Goal: Information Seeking & Learning: Learn about a topic

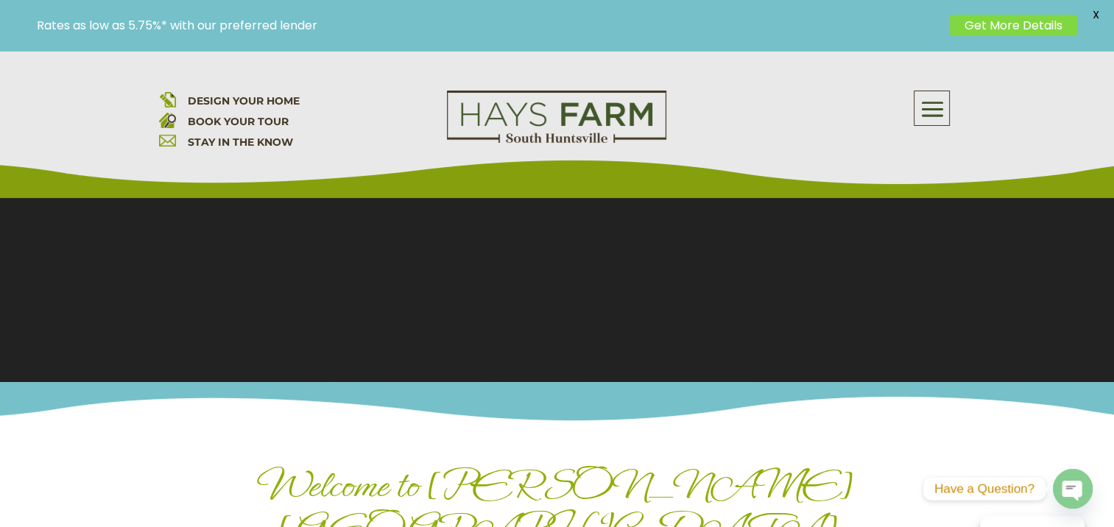
scroll to position [221, 0]
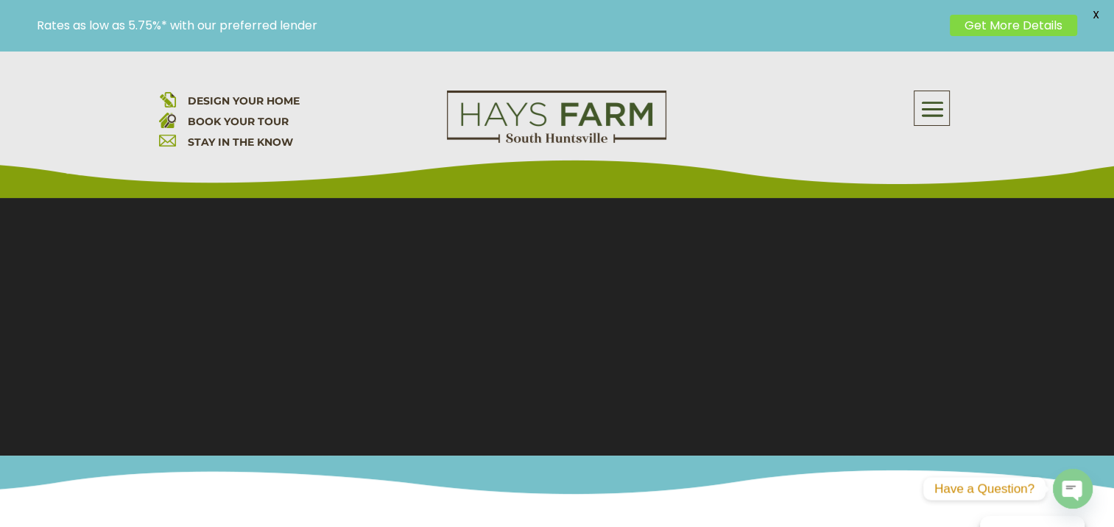
click at [272, 99] on span "DESIGN YOUR HOME" at bounding box center [243, 100] width 112 height 13
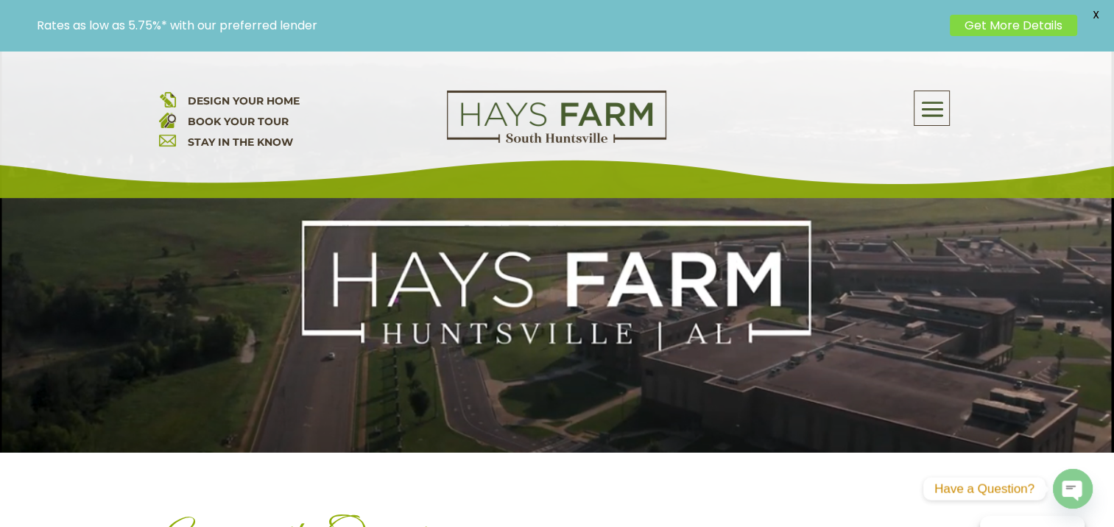
scroll to position [589, 0]
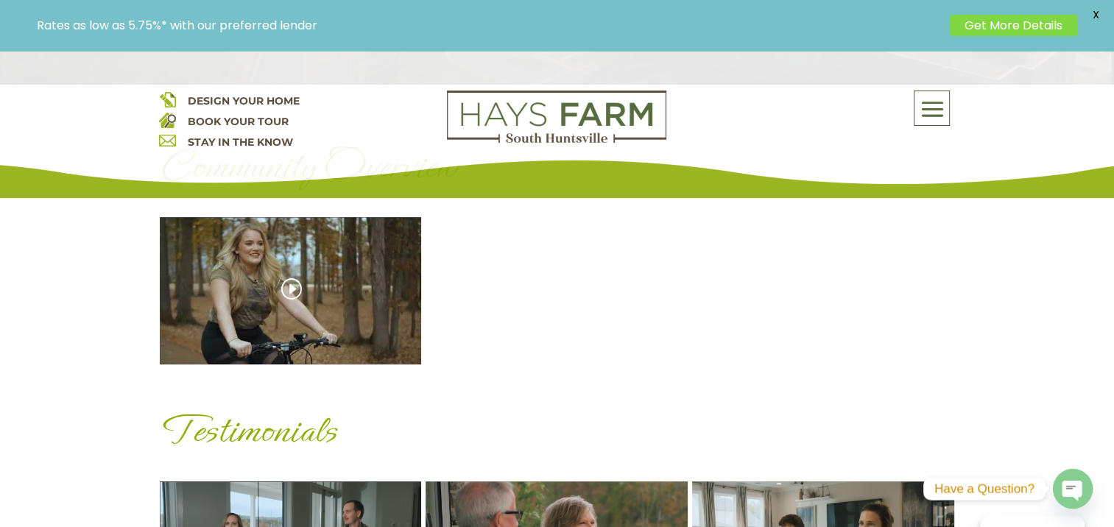
click at [309, 303] on div "[PERSON_NAME] Farm Overview" at bounding box center [291, 290] width 262 height 147
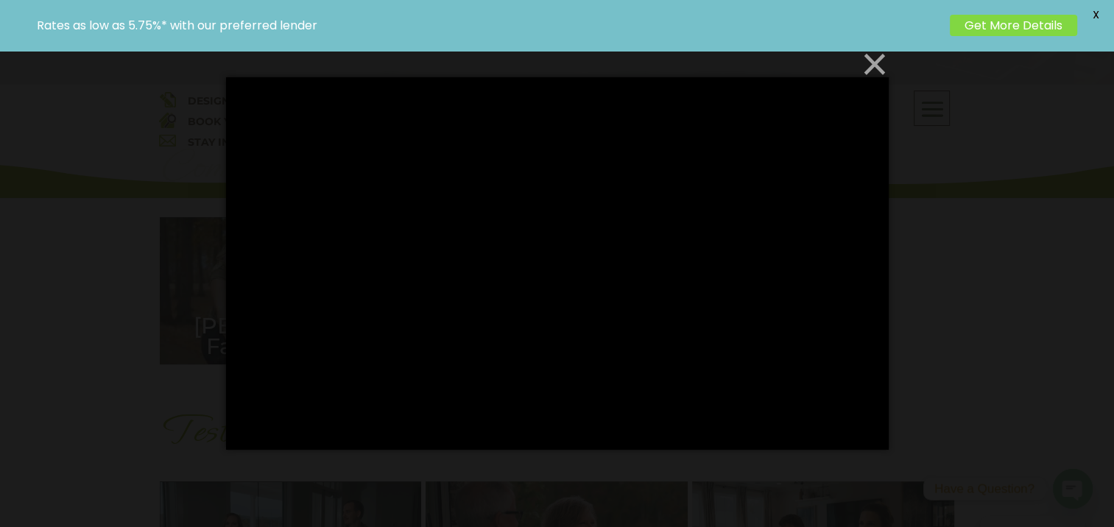
click at [872, 61] on button "×" at bounding box center [561, 64] width 662 height 32
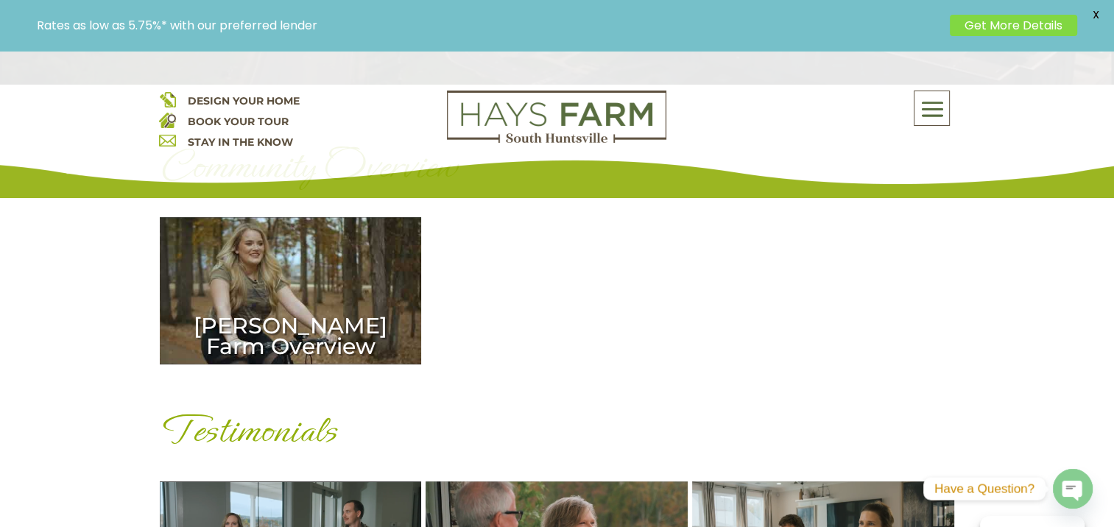
click at [1016, 24] on link "Get More Details" at bounding box center [1013, 25] width 127 height 21
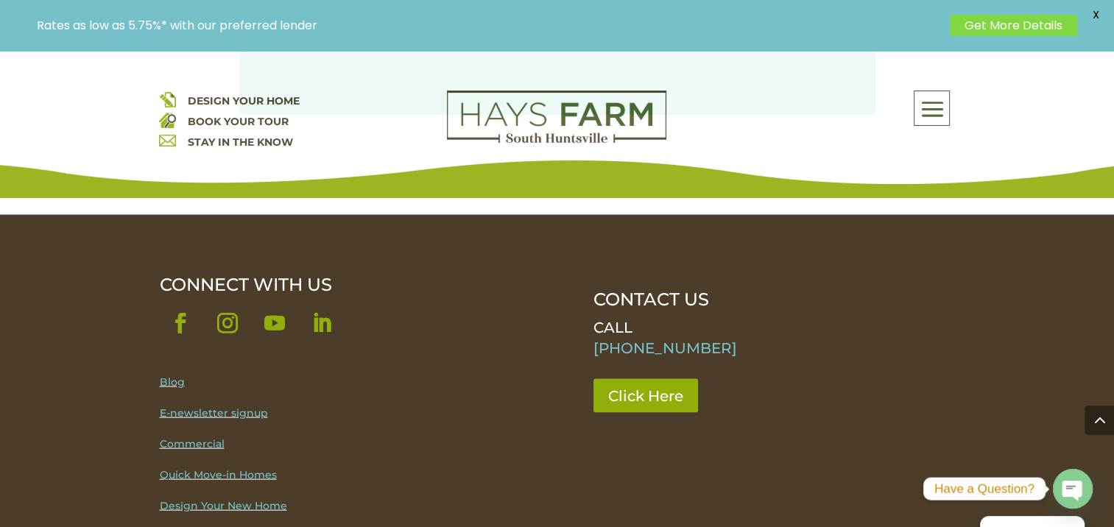
scroll to position [3018, 0]
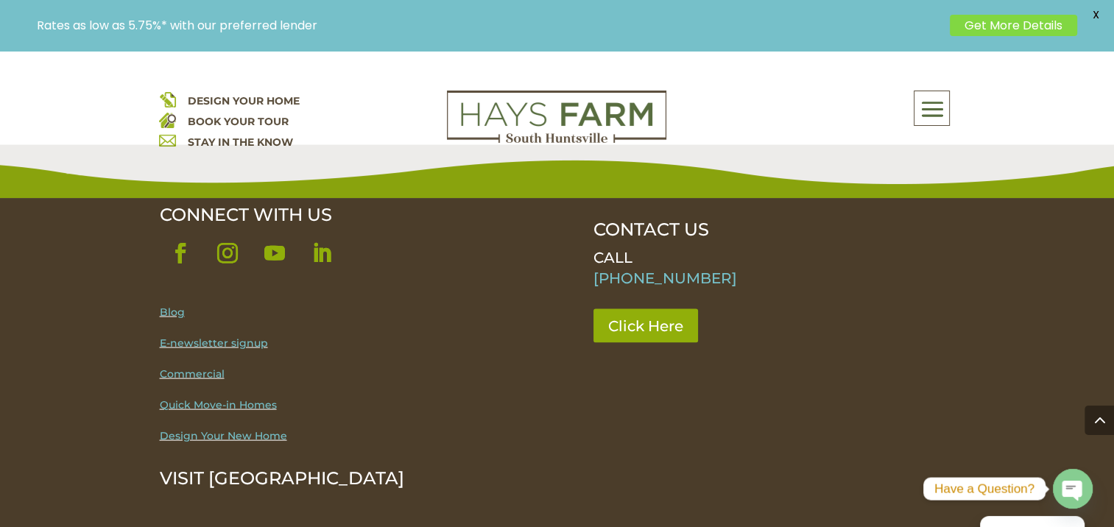
click at [233, 345] on link "E-newsletter signup" at bounding box center [214, 342] width 108 height 13
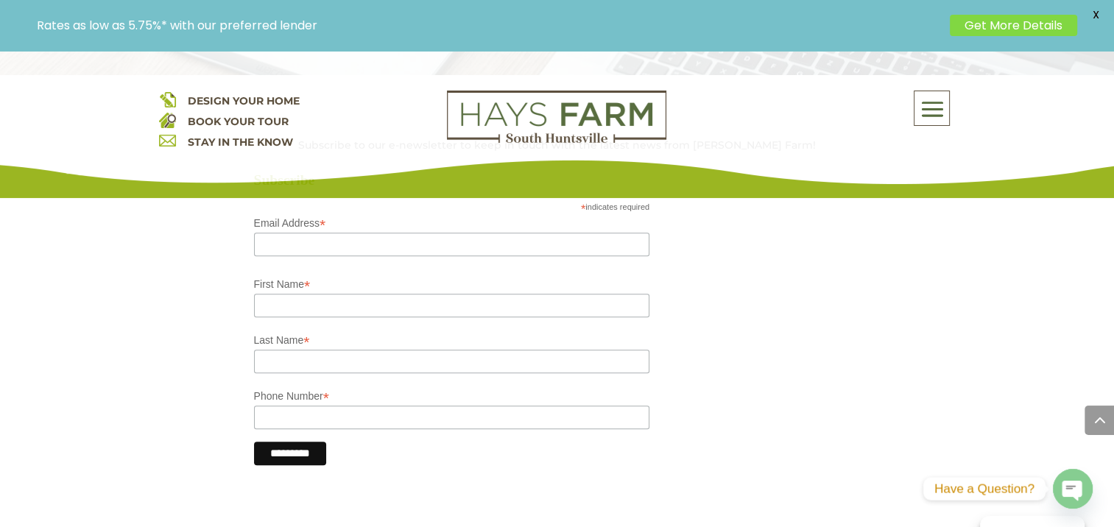
scroll to position [662, 0]
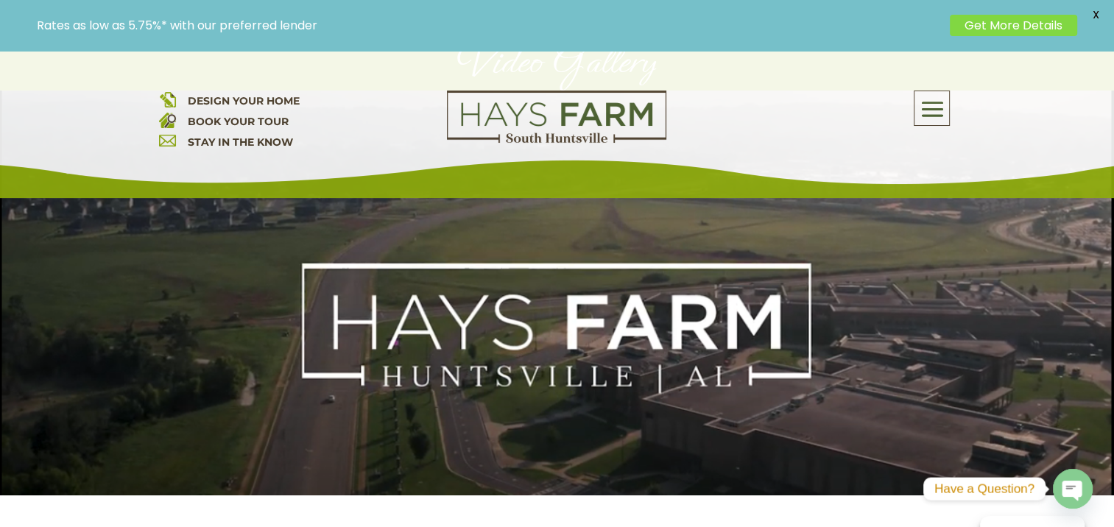
scroll to position [74, 0]
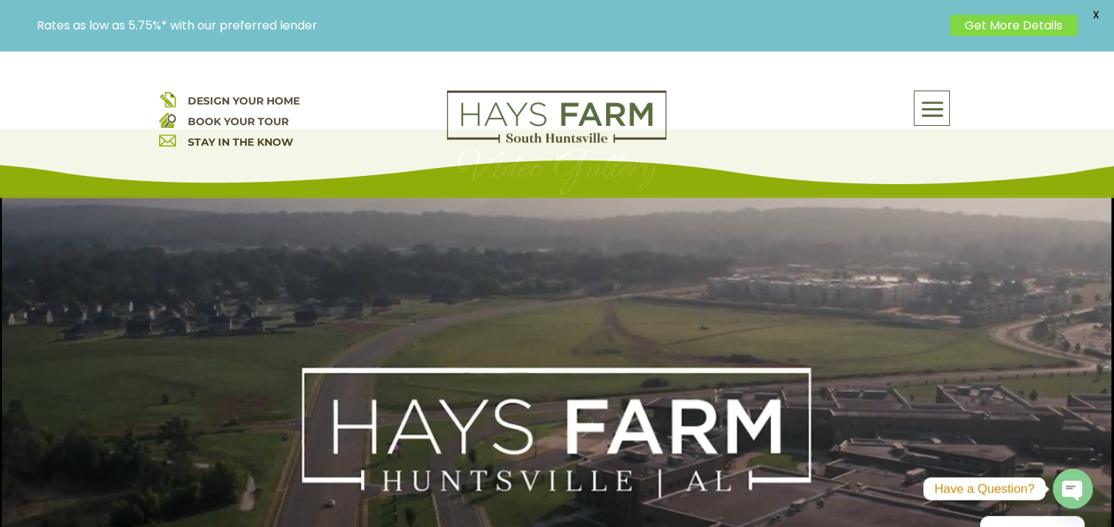
click at [933, 104] on span at bounding box center [931, 110] width 35 height 34
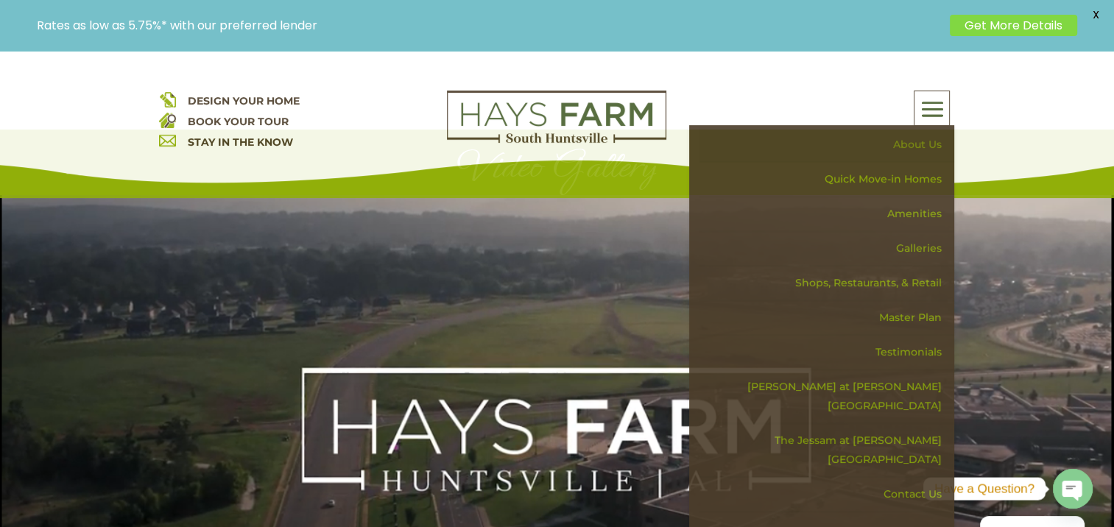
click at [934, 141] on link "About Us" at bounding box center [826, 144] width 255 height 35
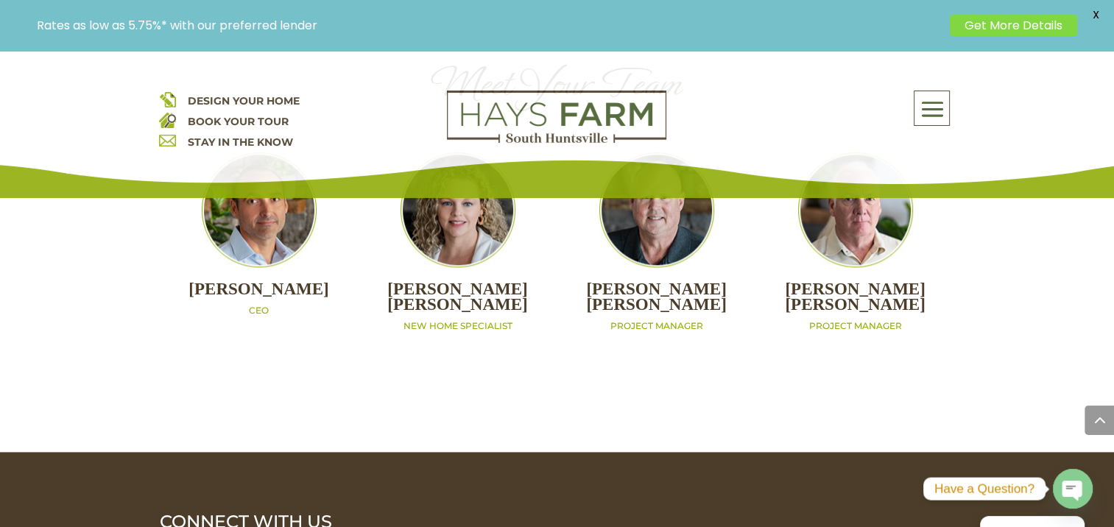
scroll to position [1151, 0]
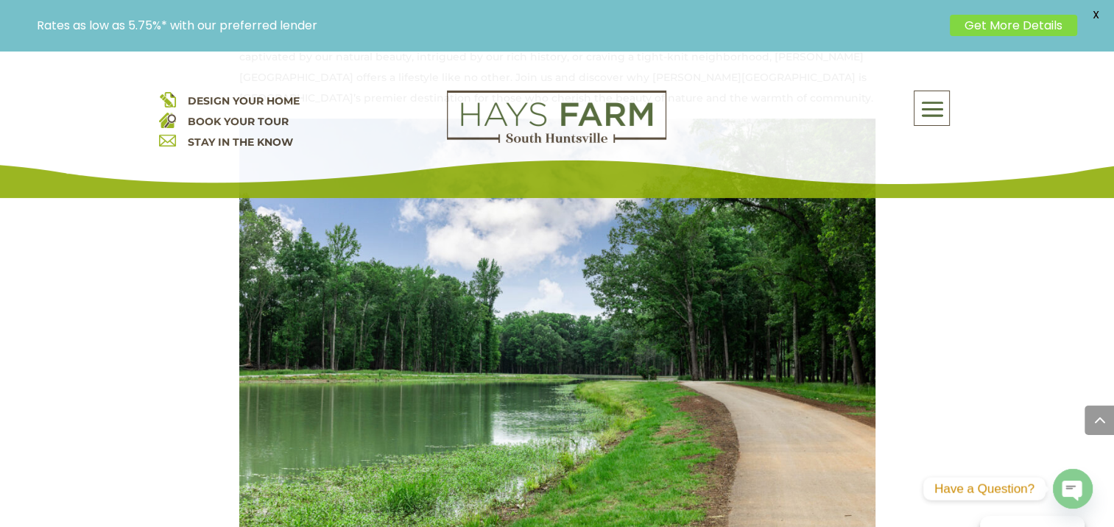
click at [930, 112] on span at bounding box center [931, 110] width 35 height 34
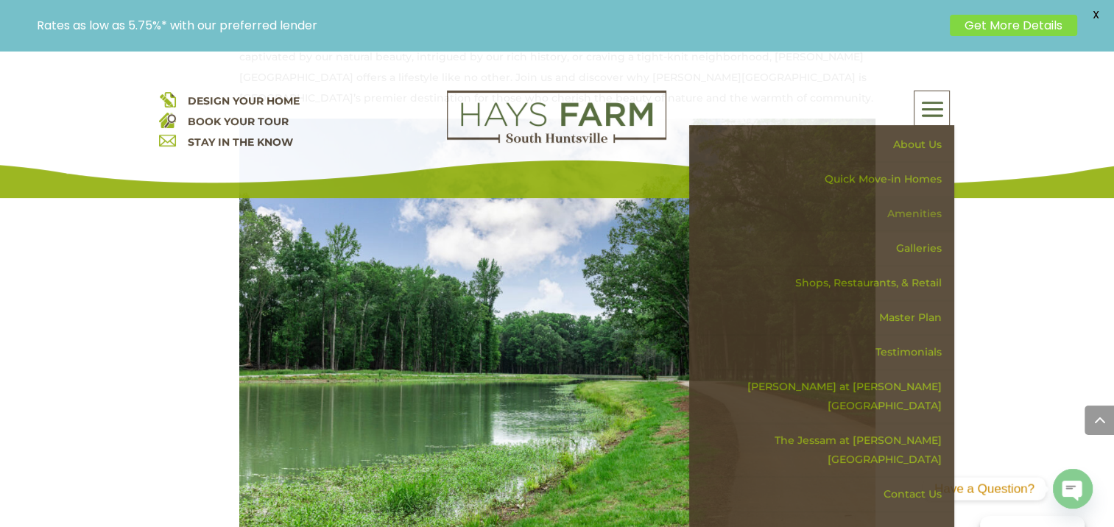
click at [920, 208] on link "Amenities" at bounding box center [826, 214] width 255 height 35
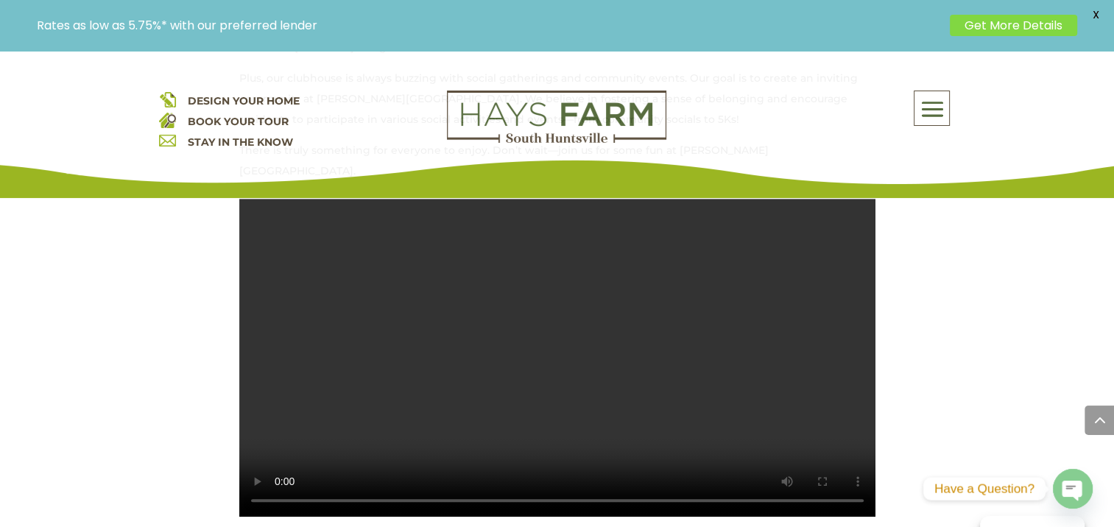
scroll to position [883, 0]
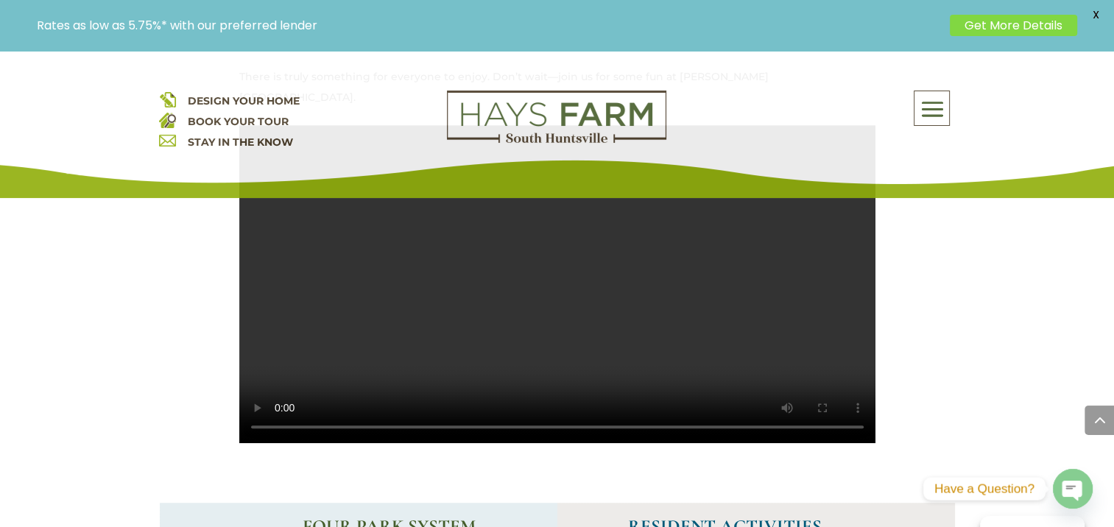
click at [936, 115] on span at bounding box center [931, 110] width 35 height 34
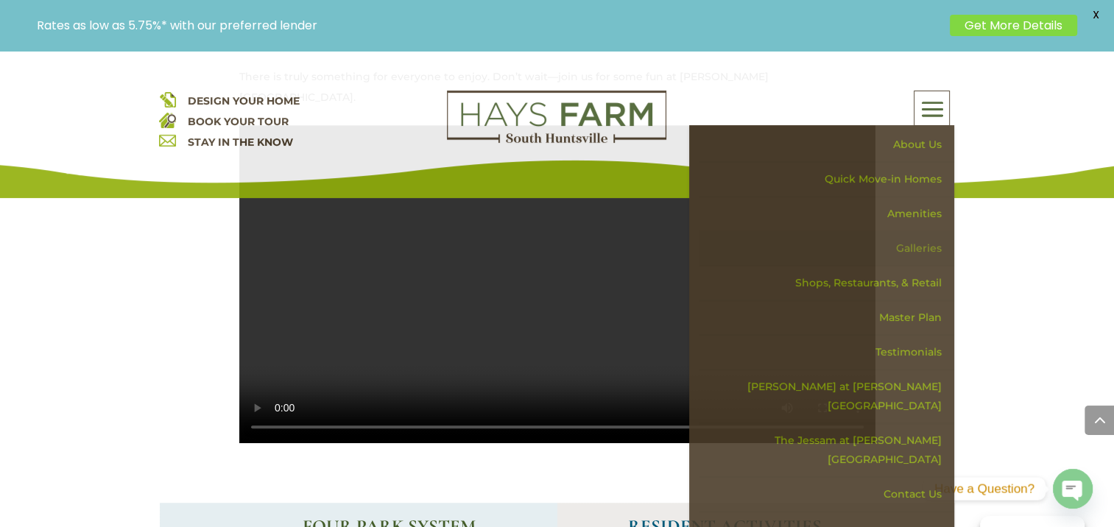
click at [925, 244] on link "Galleries" at bounding box center [826, 248] width 255 height 35
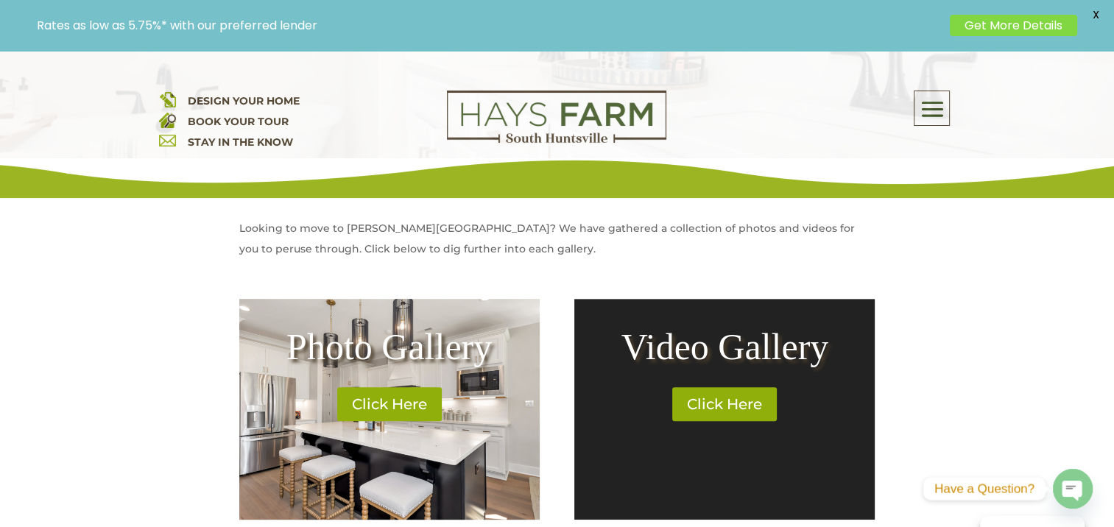
scroll to position [589, 0]
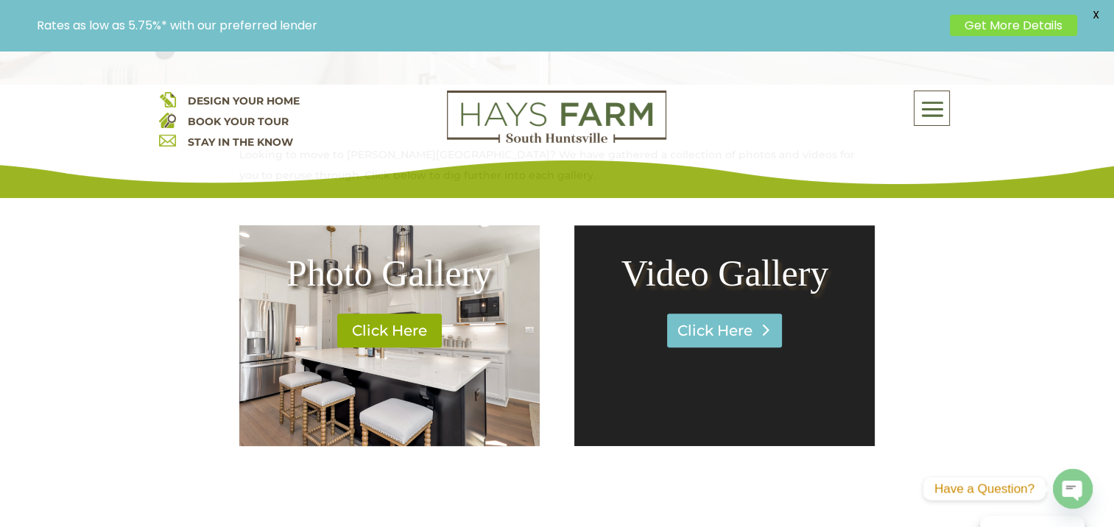
click at [757, 327] on link "Click Here" at bounding box center [724, 331] width 115 height 34
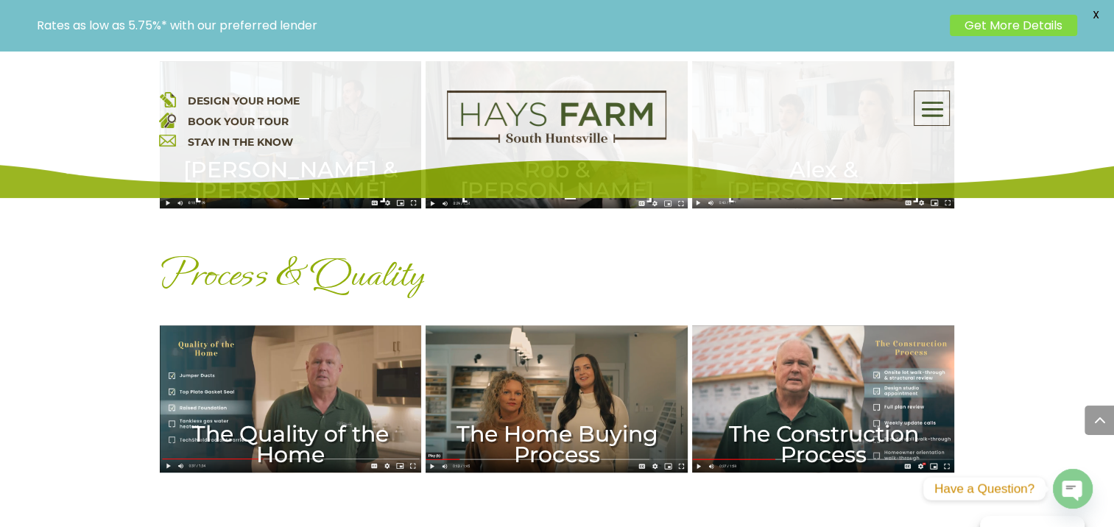
scroll to position [1104, 0]
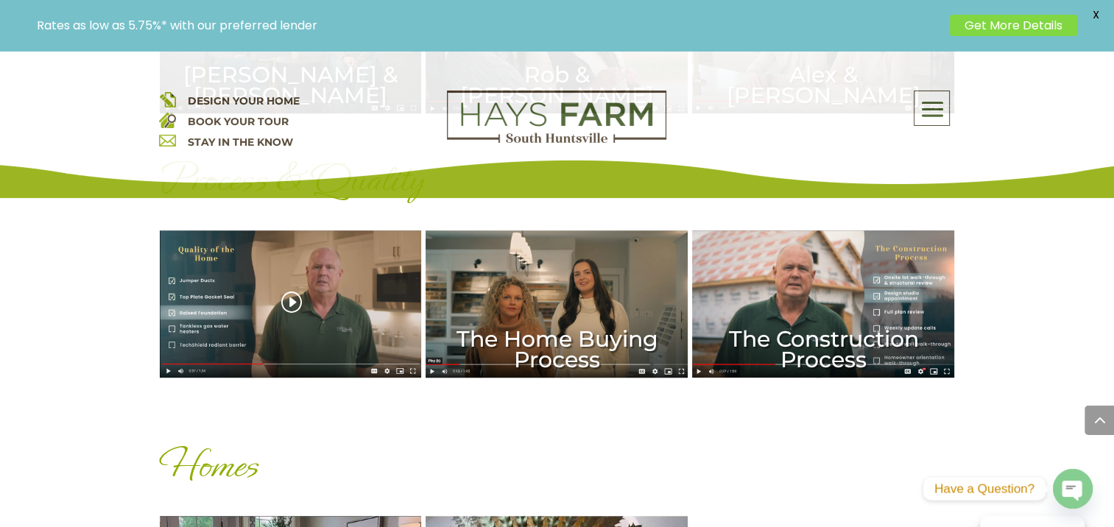
click at [289, 336] on div "The Quality of the Home" at bounding box center [291, 303] width 262 height 147
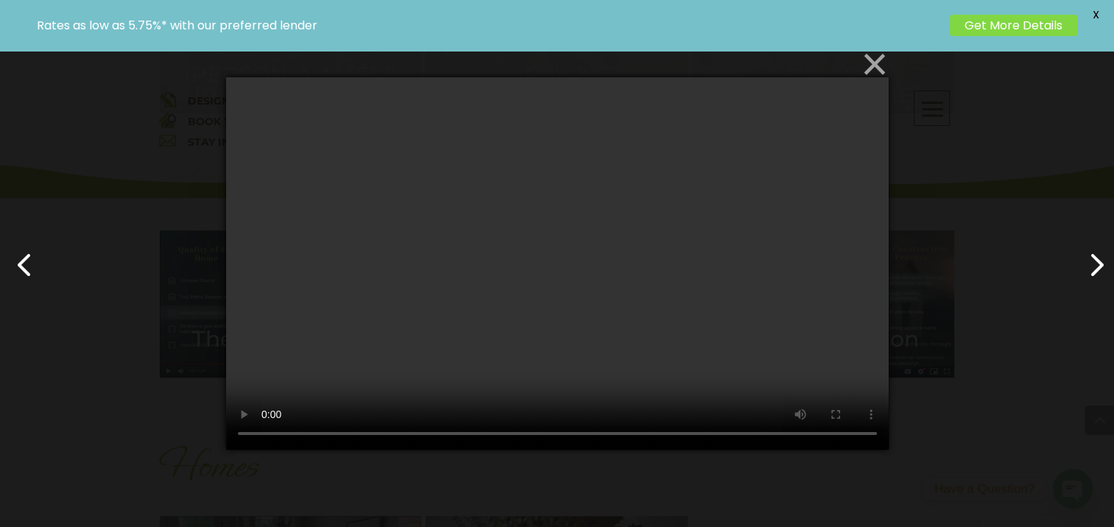
click at [872, 60] on button "×" at bounding box center [561, 64] width 662 height 32
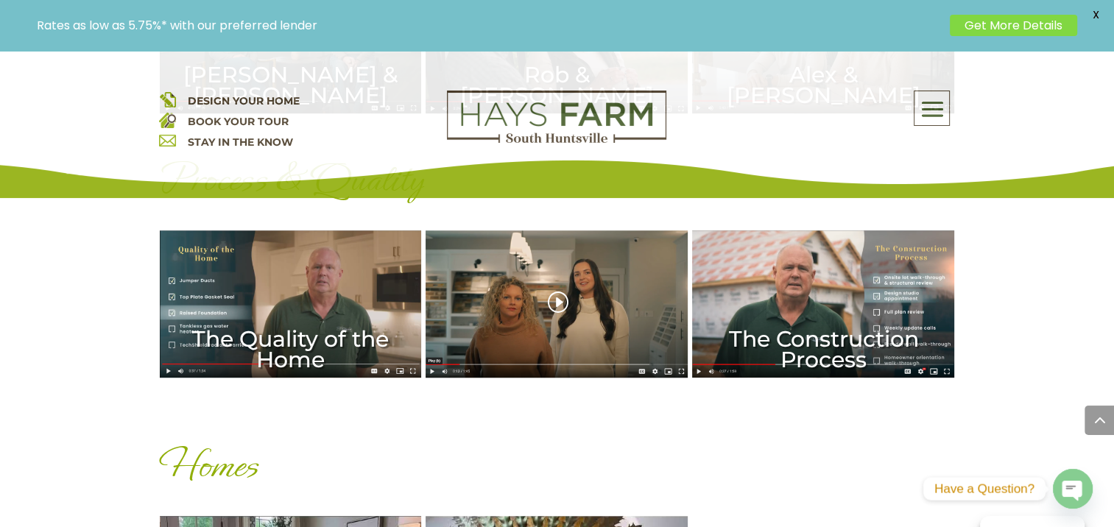
click at [532, 332] on div "The Home Buying Process" at bounding box center [556, 303] width 262 height 147
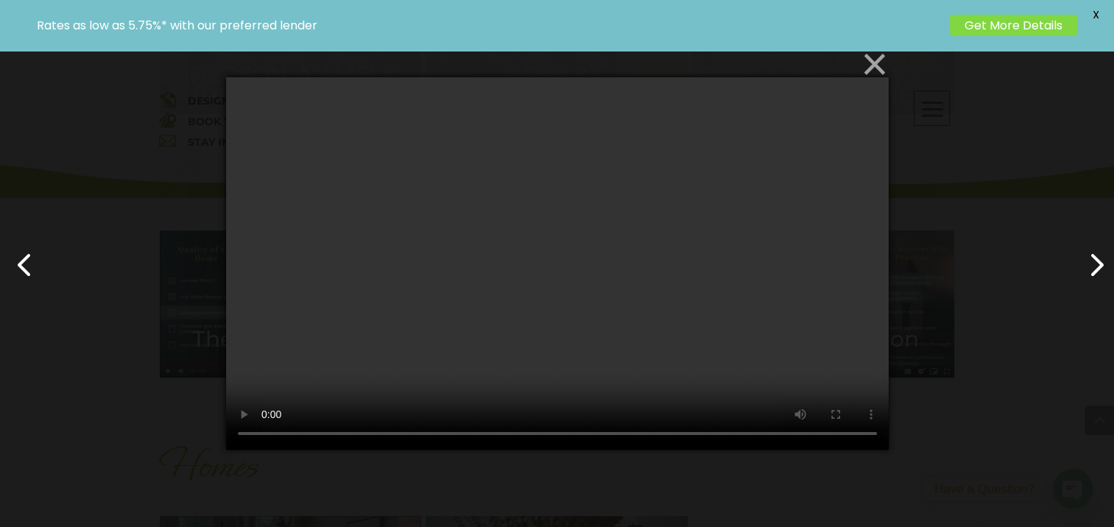
click at [877, 64] on button "×" at bounding box center [561, 64] width 662 height 32
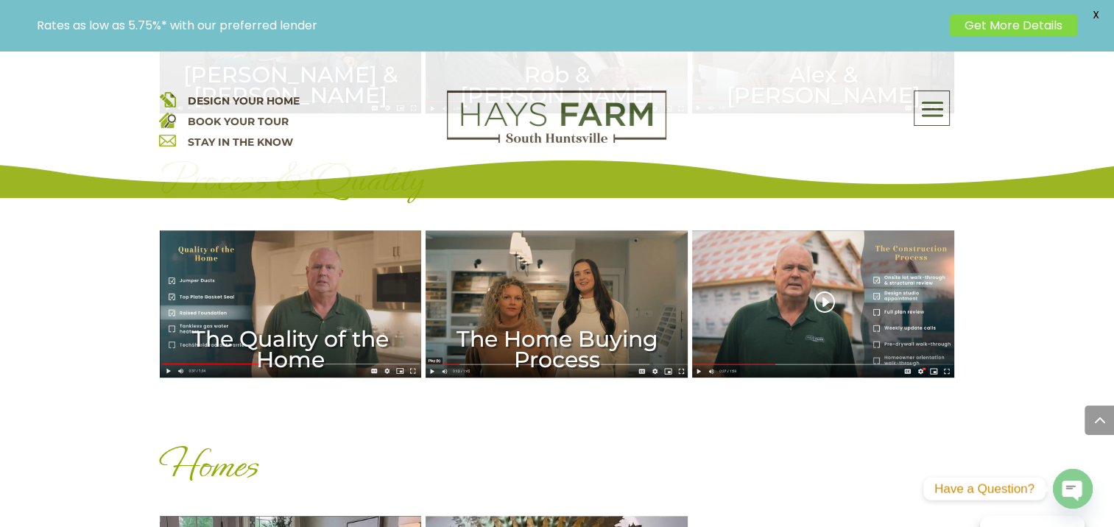
click at [833, 308] on div "The Construction Process" at bounding box center [823, 303] width 262 height 147
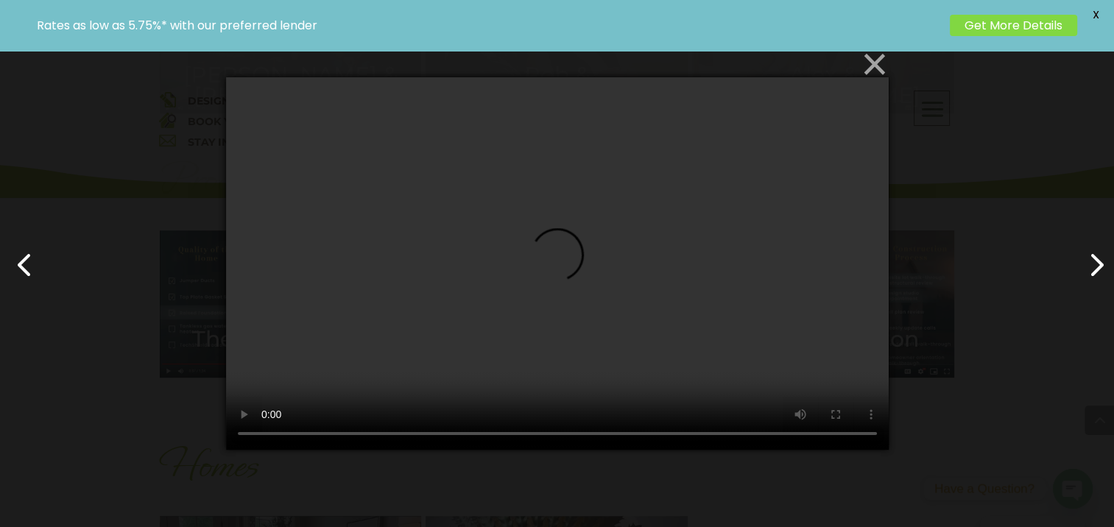
click at [871, 63] on button "×" at bounding box center [561, 64] width 662 height 32
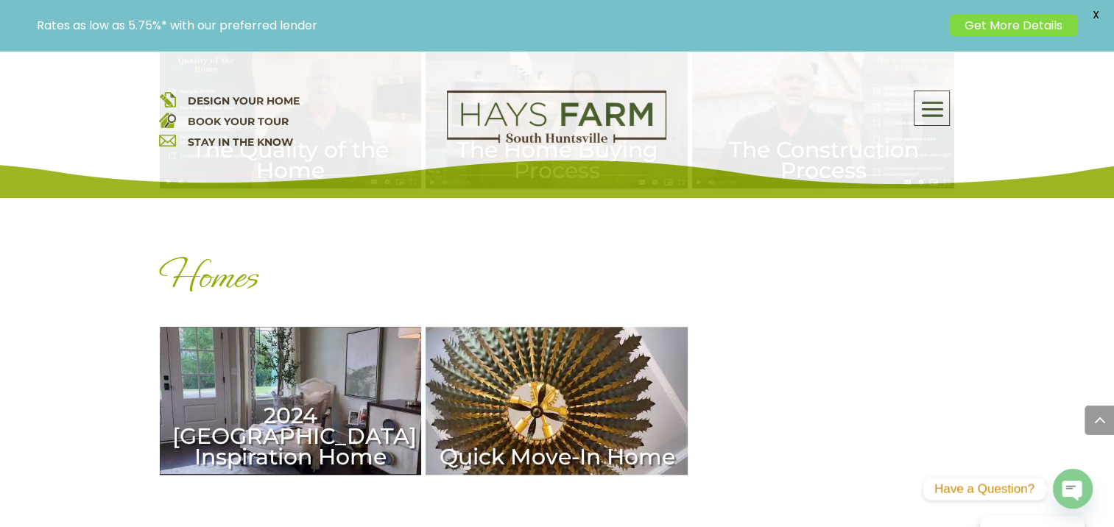
scroll to position [1325, 0]
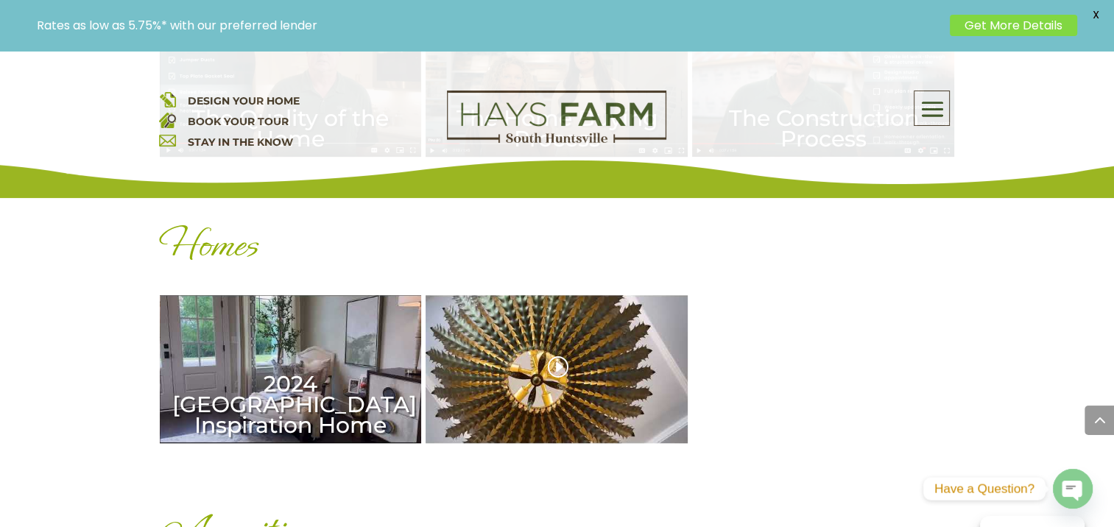
click at [601, 371] on div "Quick Move-In Home" at bounding box center [556, 368] width 262 height 147
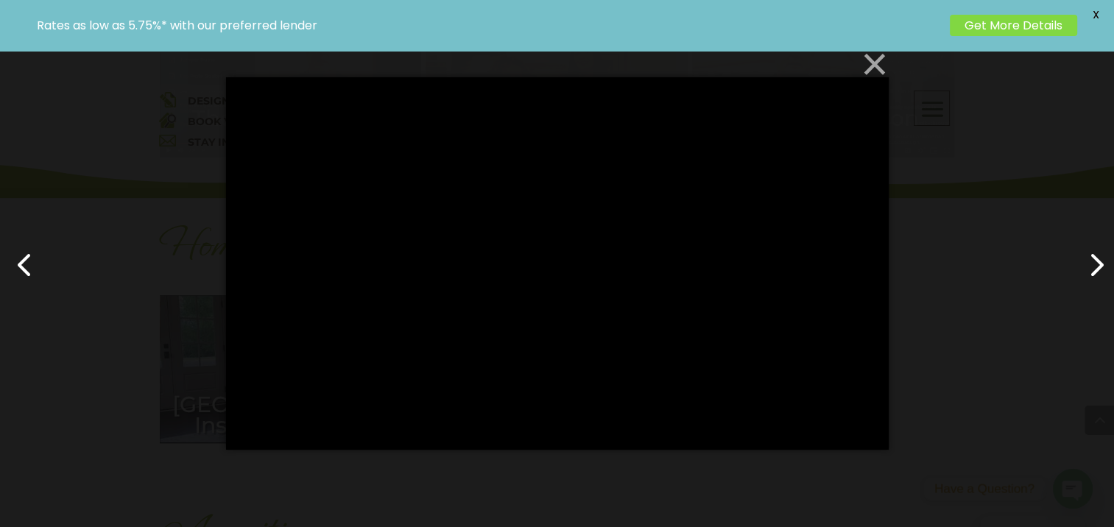
click at [874, 63] on button "×" at bounding box center [561, 64] width 662 height 32
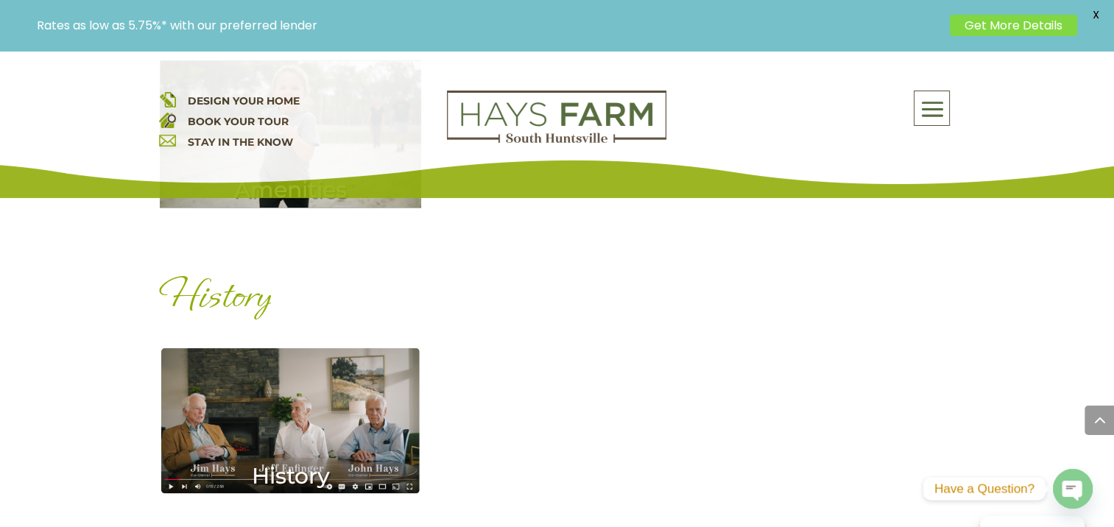
scroll to position [1914, 0]
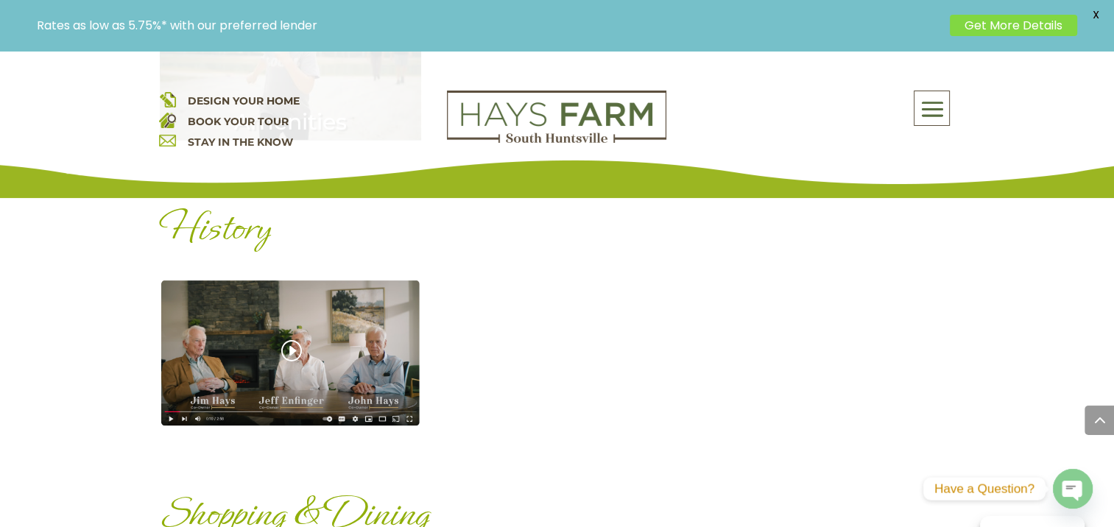
click at [315, 330] on div "History" at bounding box center [291, 352] width 262 height 147
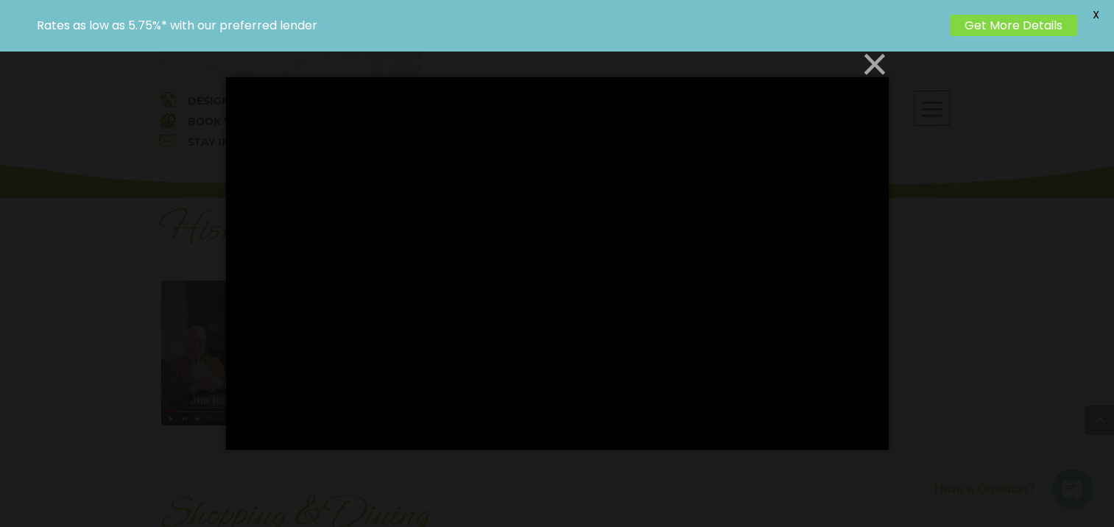
click at [874, 65] on button "×" at bounding box center [561, 64] width 662 height 32
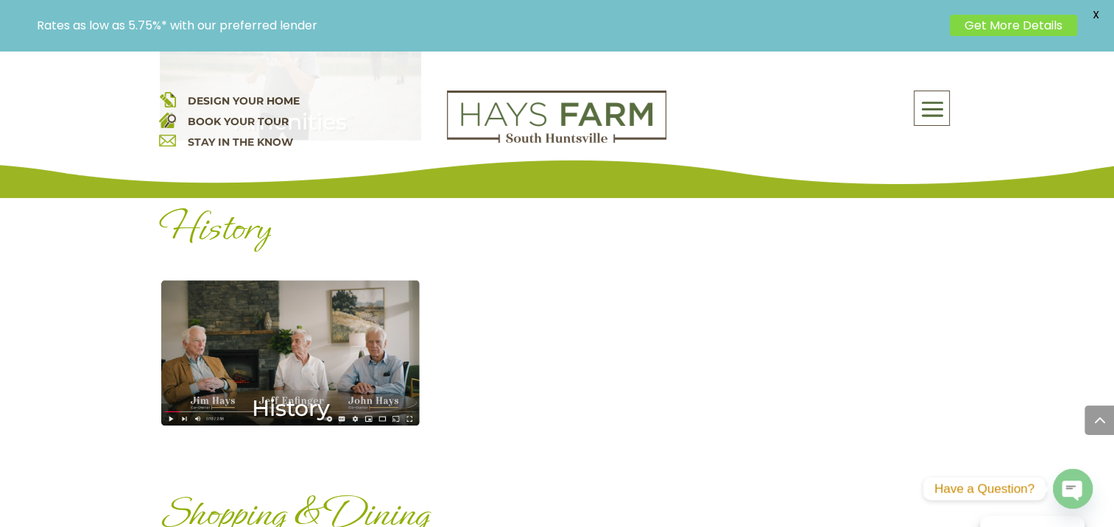
scroll to position [2135, 0]
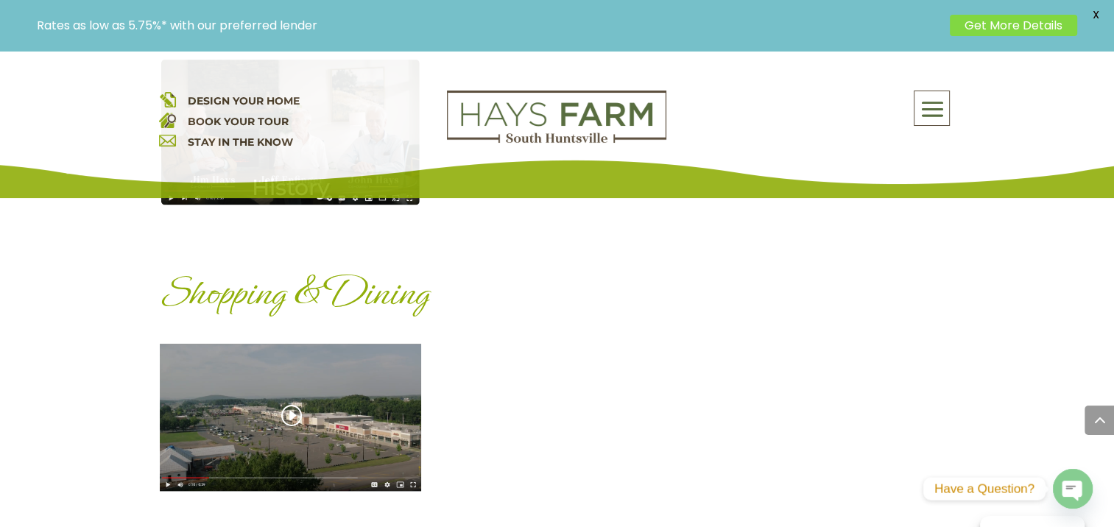
click at [331, 416] on div "Shopping & Dining" at bounding box center [291, 417] width 262 height 147
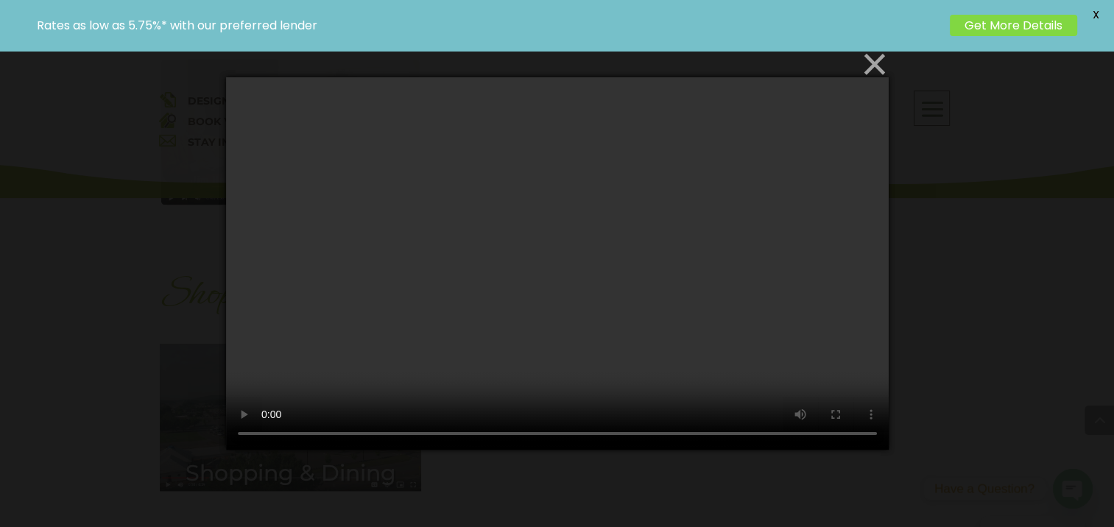
click at [872, 65] on button "×" at bounding box center [561, 64] width 662 height 32
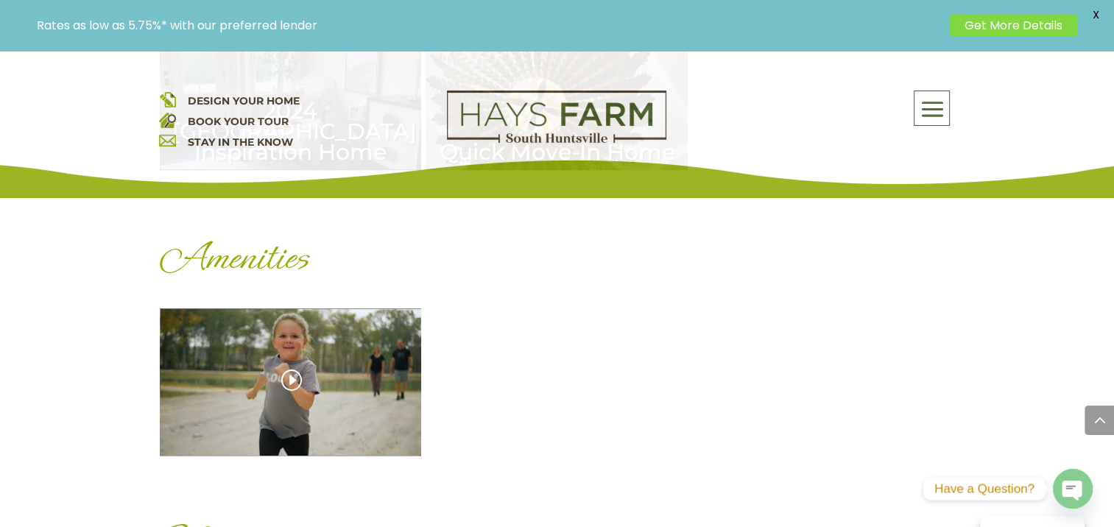
scroll to position [1619, 0]
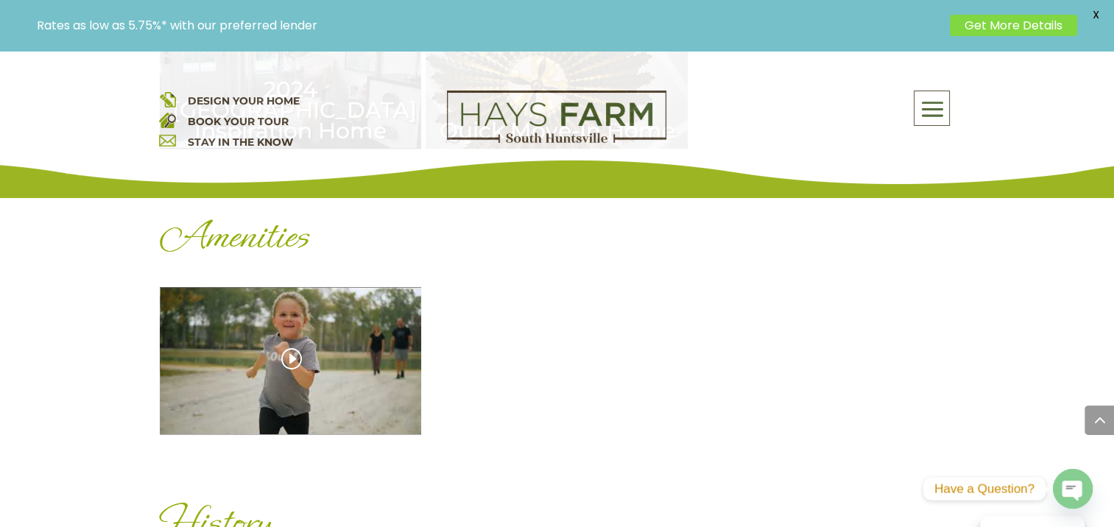
click at [311, 365] on div "Amenities" at bounding box center [291, 360] width 262 height 147
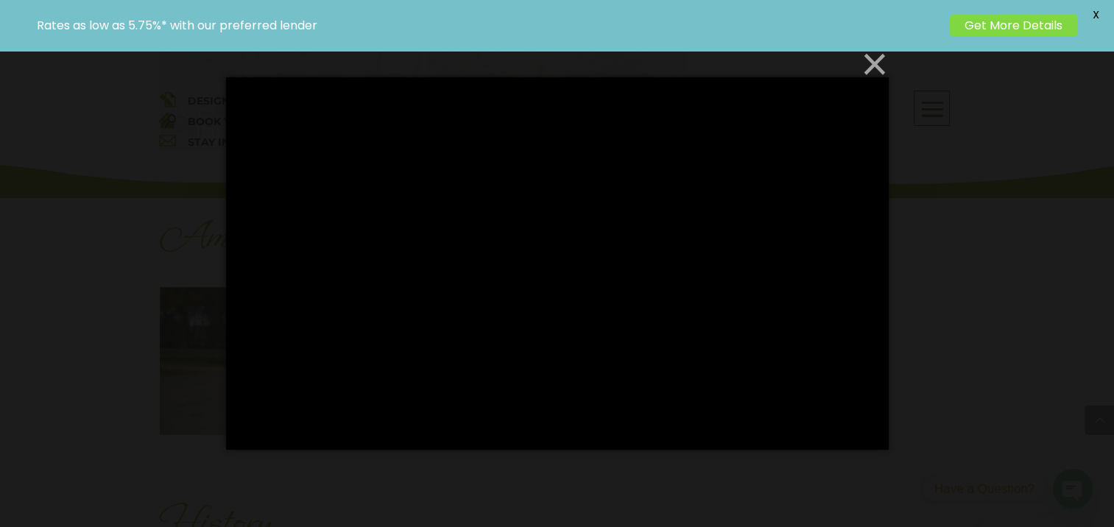
click at [874, 63] on button "×" at bounding box center [561, 64] width 662 height 32
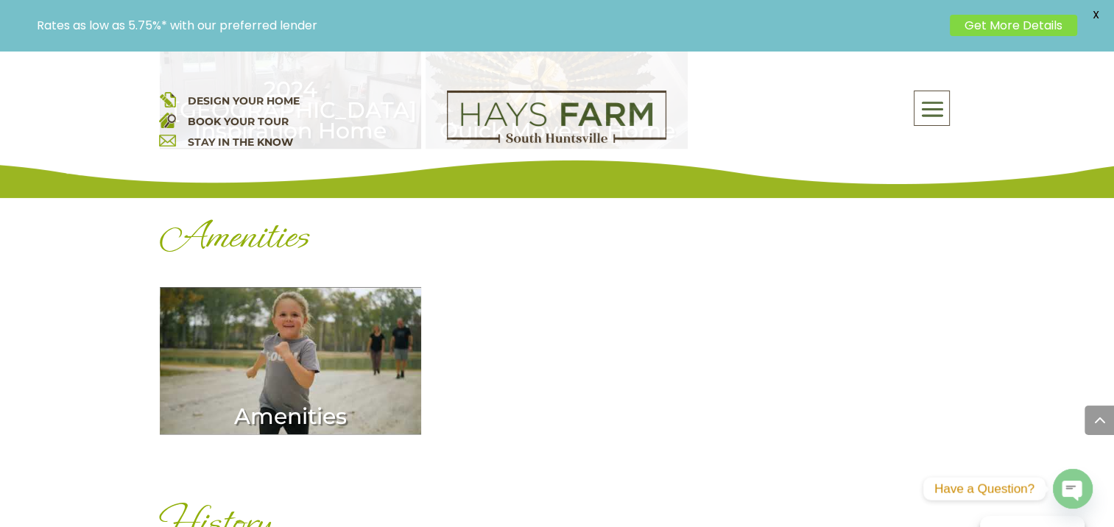
click at [943, 109] on span at bounding box center [931, 110] width 35 height 34
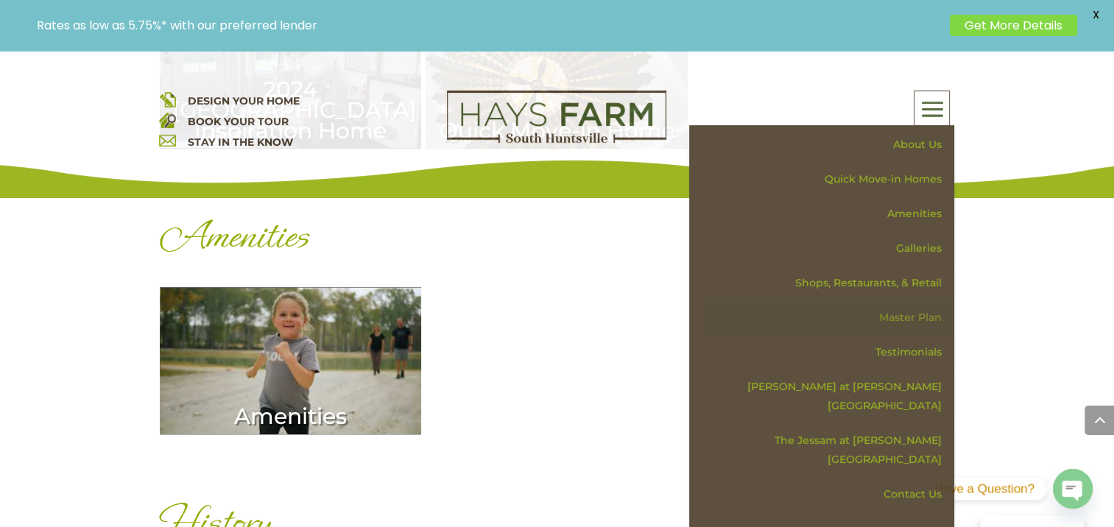
click at [925, 315] on link "Master Plan" at bounding box center [826, 317] width 255 height 35
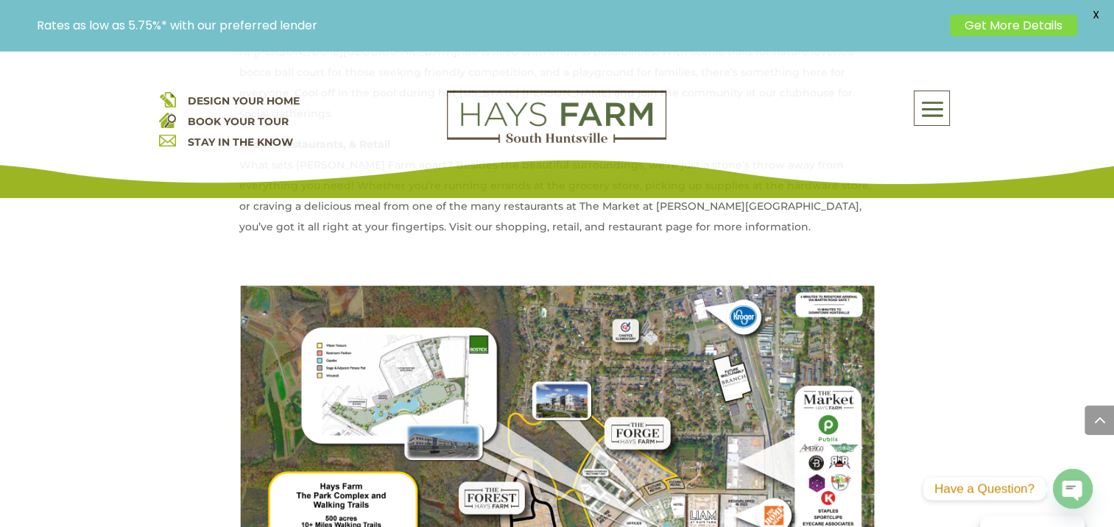
scroll to position [1178, 0]
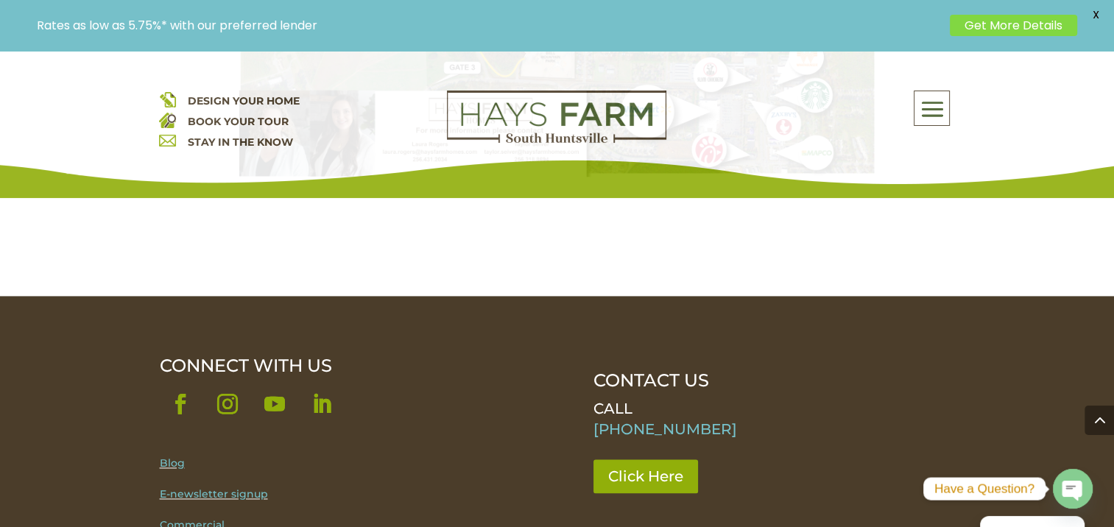
scroll to position [1767, 0]
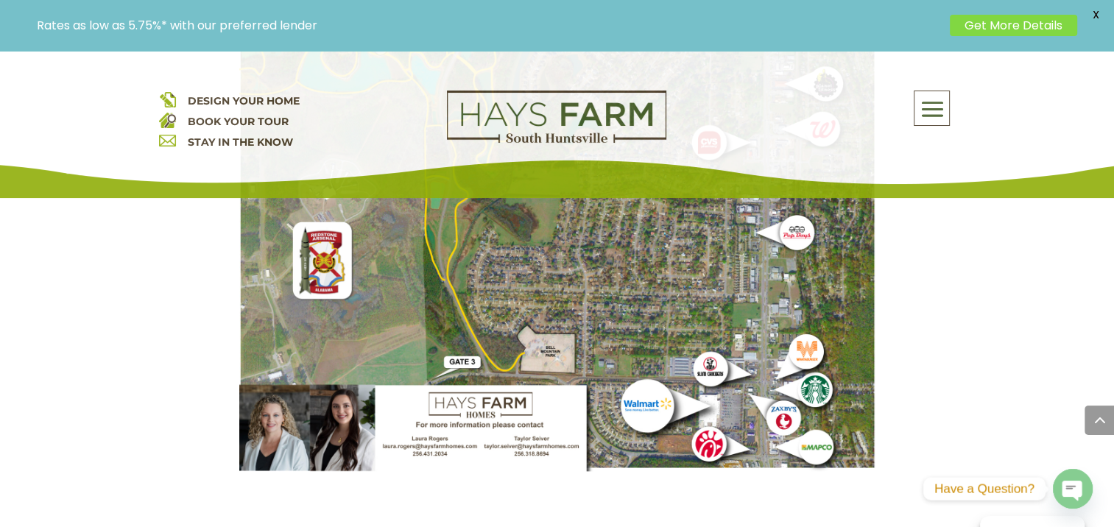
click at [930, 112] on span at bounding box center [931, 110] width 35 height 34
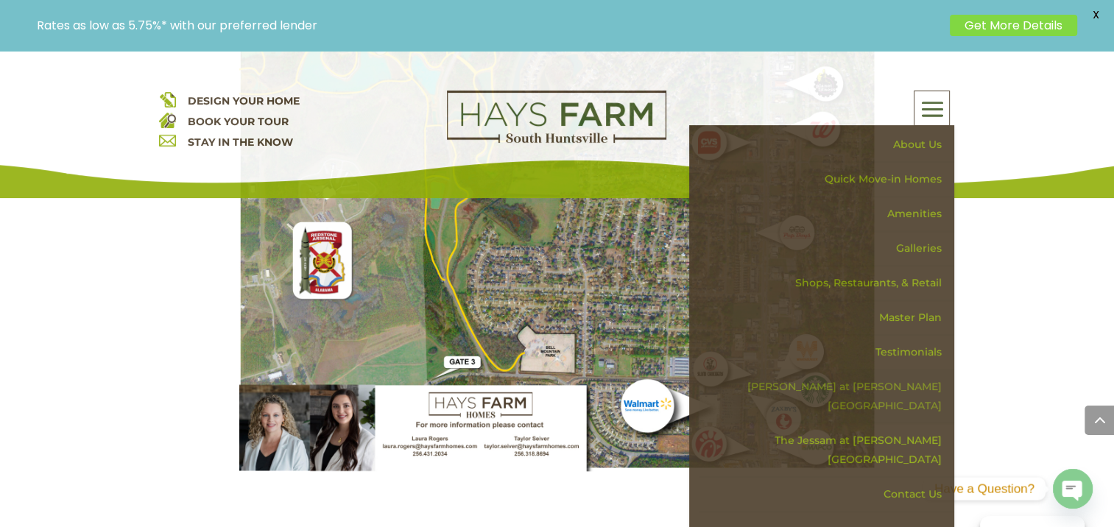
click at [901, 381] on link "[PERSON_NAME] at [PERSON_NAME][GEOGRAPHIC_DATA]" at bounding box center [826, 397] width 255 height 54
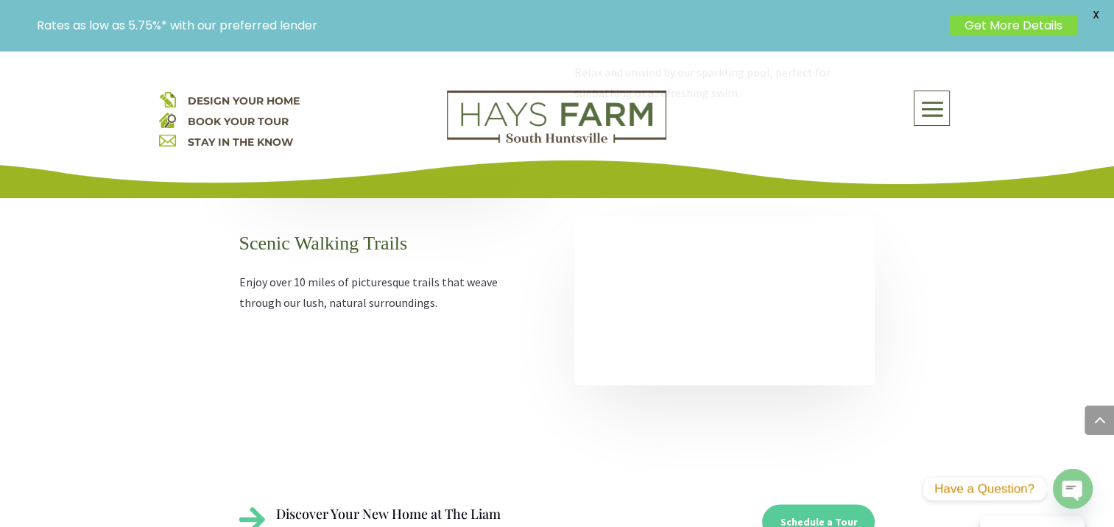
scroll to position [2208, 0]
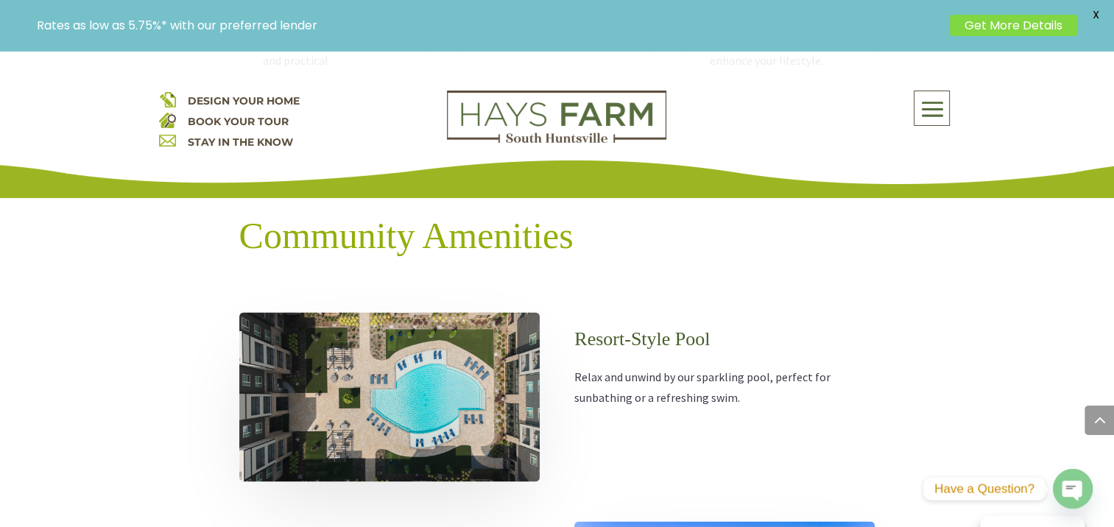
click at [927, 113] on span at bounding box center [931, 110] width 35 height 34
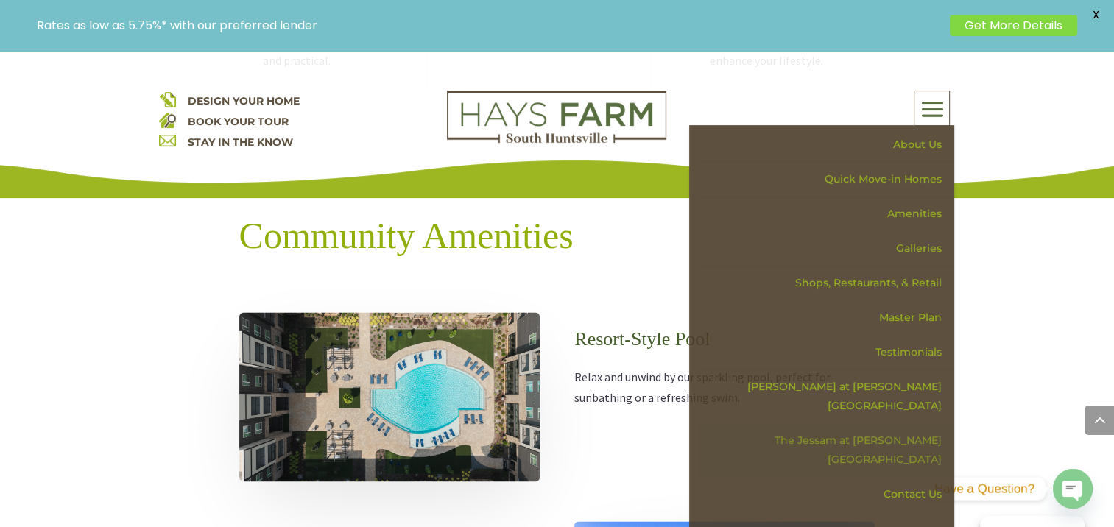
click at [919, 423] on link "The Jessam at [PERSON_NAME][GEOGRAPHIC_DATA]" at bounding box center [826, 450] width 255 height 54
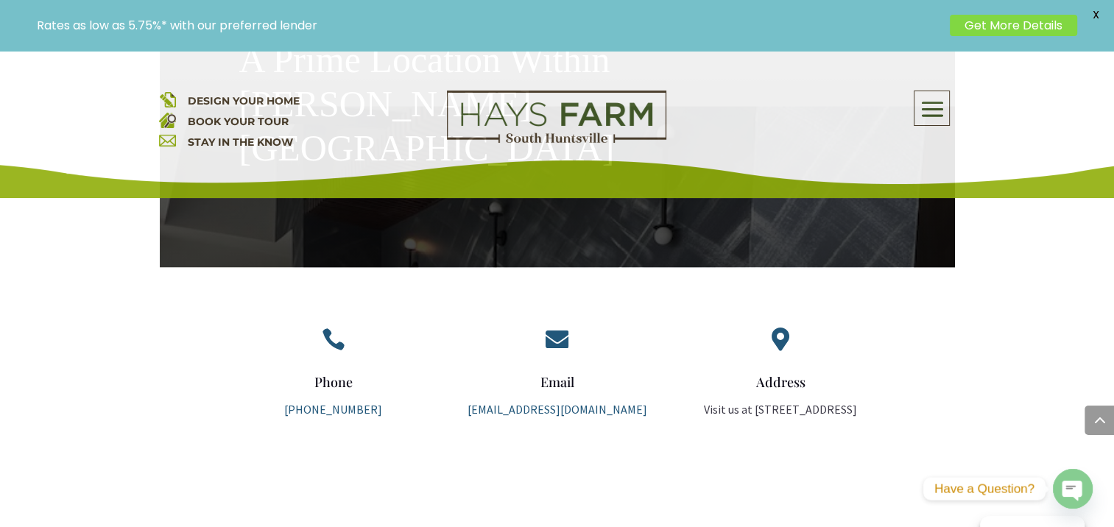
scroll to position [3092, 0]
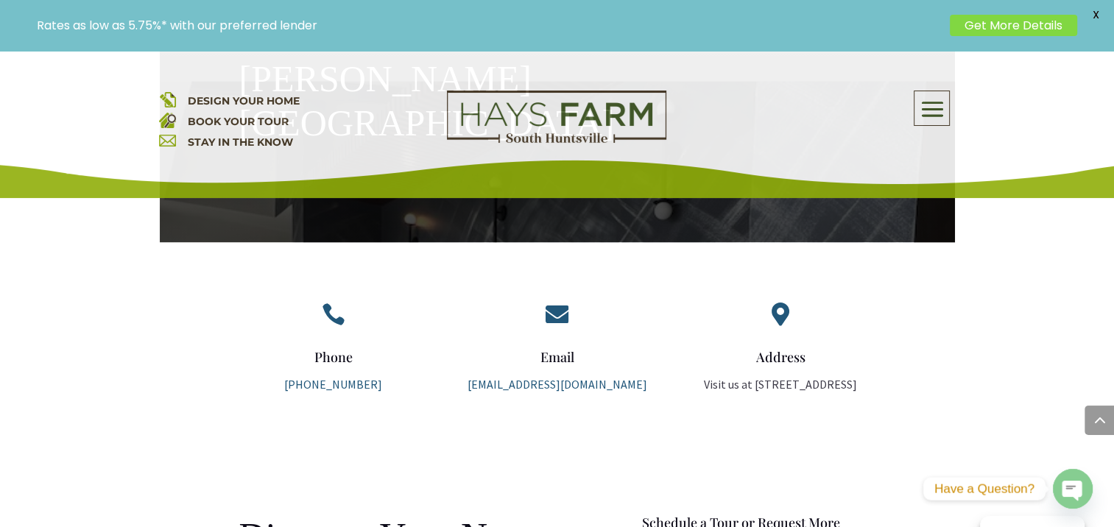
click at [936, 110] on span at bounding box center [931, 110] width 35 height 34
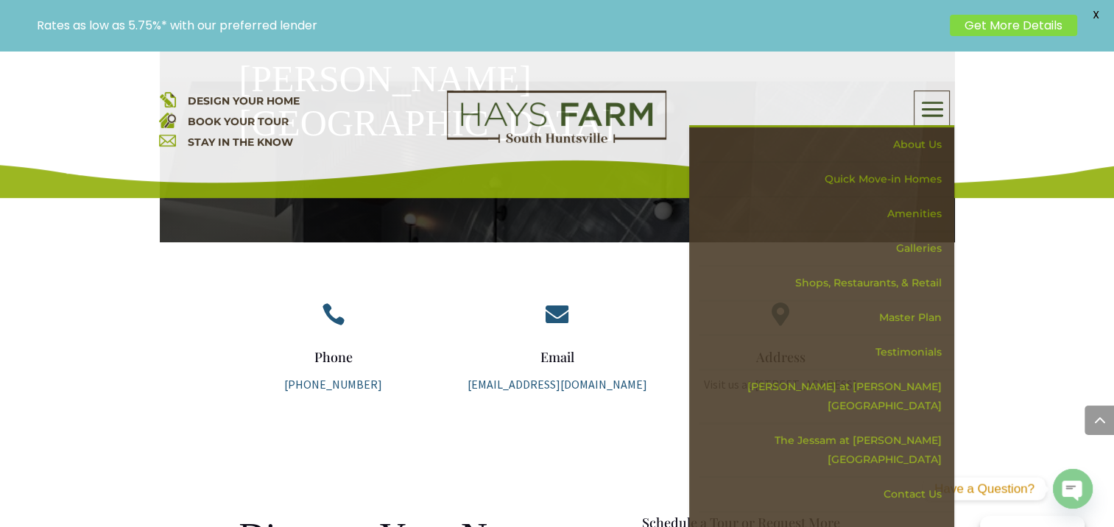
click at [1083, 103] on div "DESIGN YOUR HOME BOOK YOUR TOUR STAY IN THE KNOW About Us Quick Move-in Homes A…" at bounding box center [557, 124] width 1114 height 147
click at [247, 97] on span "DESIGN YOUR HOME" at bounding box center [243, 100] width 112 height 13
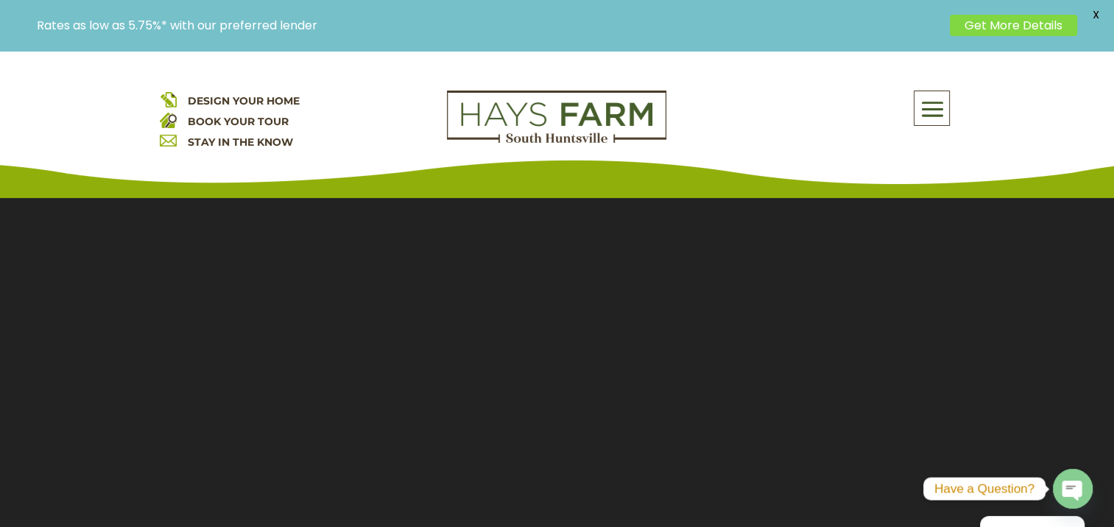
click at [930, 113] on span at bounding box center [931, 110] width 35 height 34
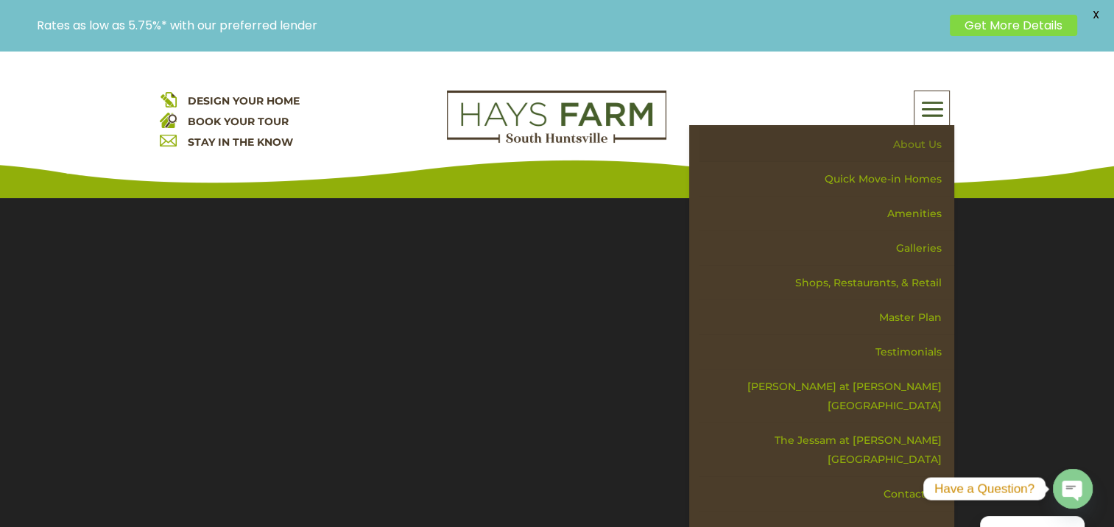
click at [919, 142] on link "About Us" at bounding box center [826, 144] width 255 height 35
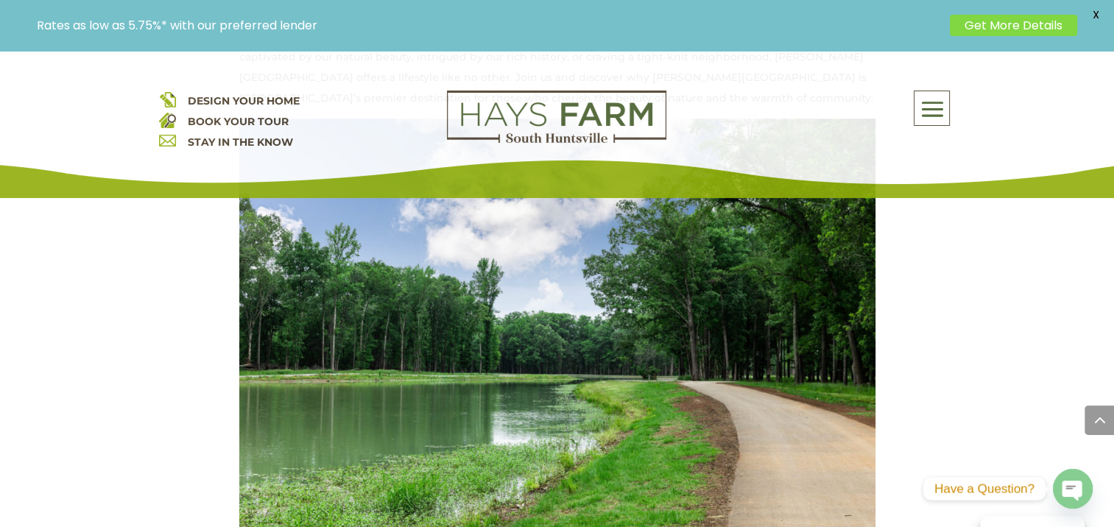
scroll to position [957, 0]
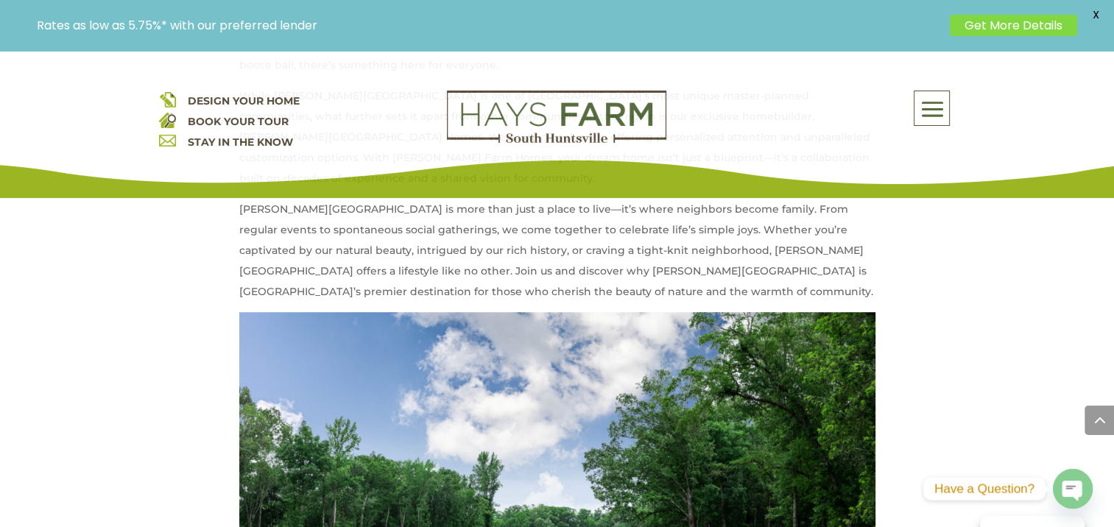
click at [935, 115] on span at bounding box center [931, 110] width 35 height 34
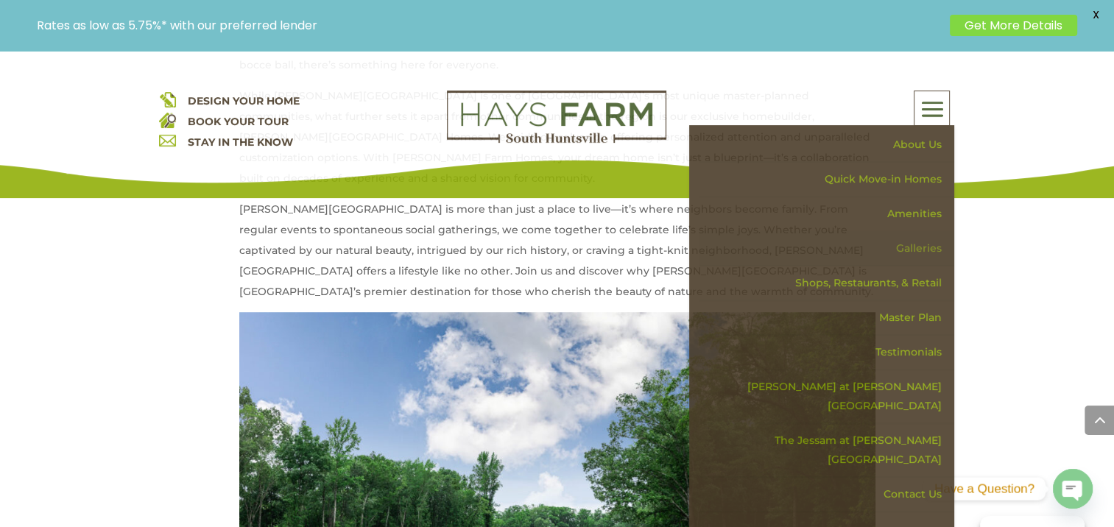
click at [919, 245] on link "Galleries" at bounding box center [826, 248] width 255 height 35
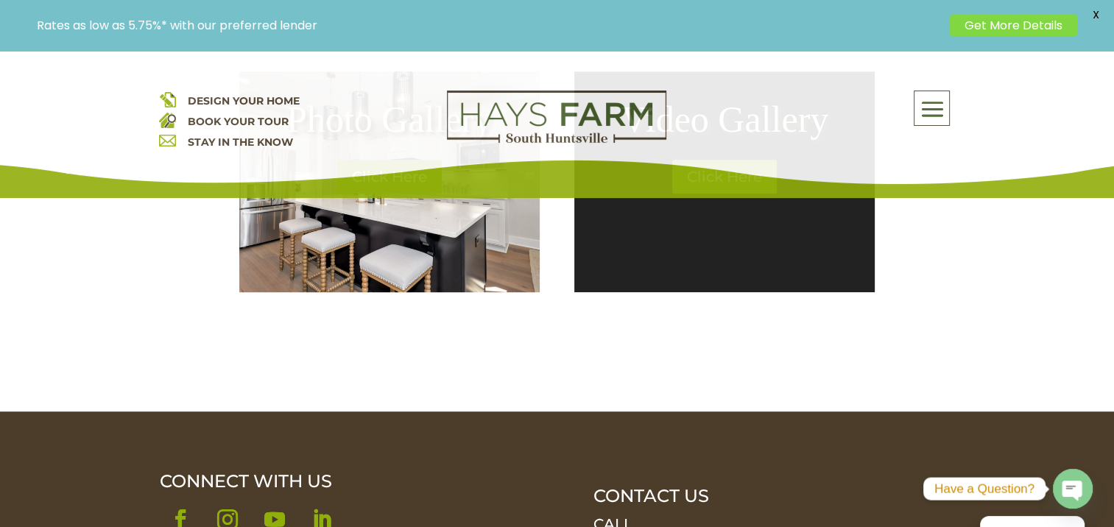
scroll to position [515, 0]
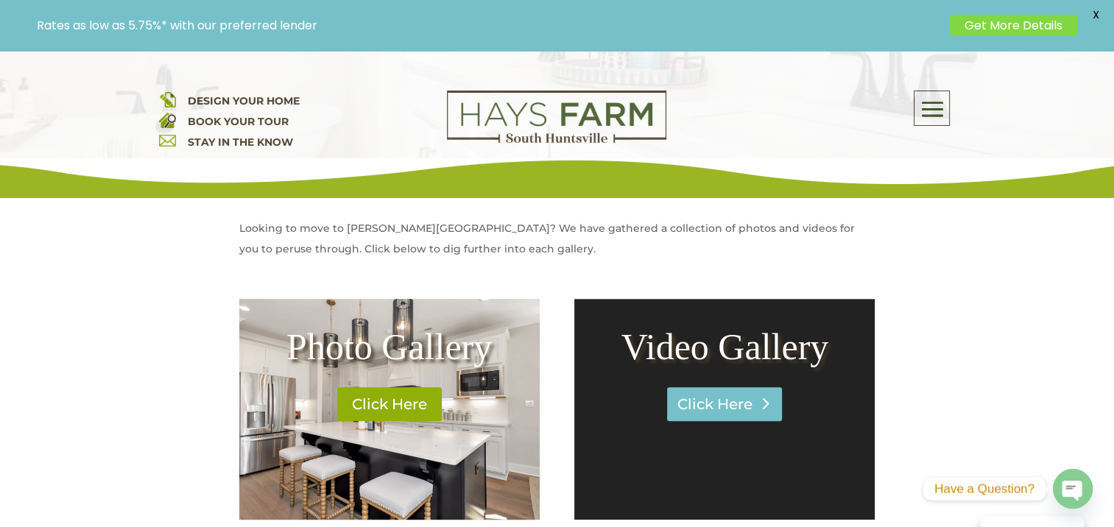
click at [724, 401] on link "Click Here" at bounding box center [724, 404] width 115 height 34
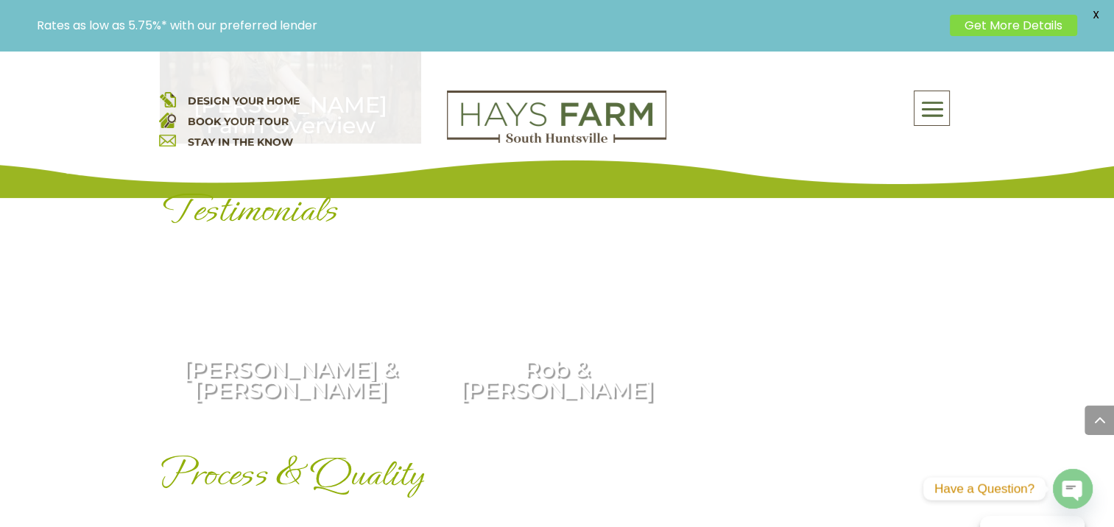
scroll to position [1104, 0]
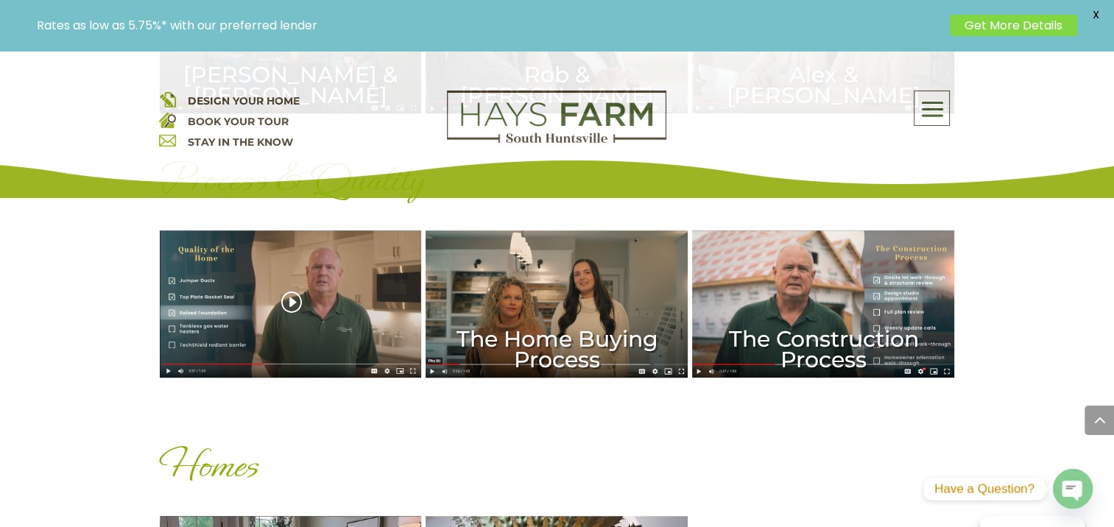
click at [289, 303] on div "The Quality of the Home" at bounding box center [291, 303] width 262 height 147
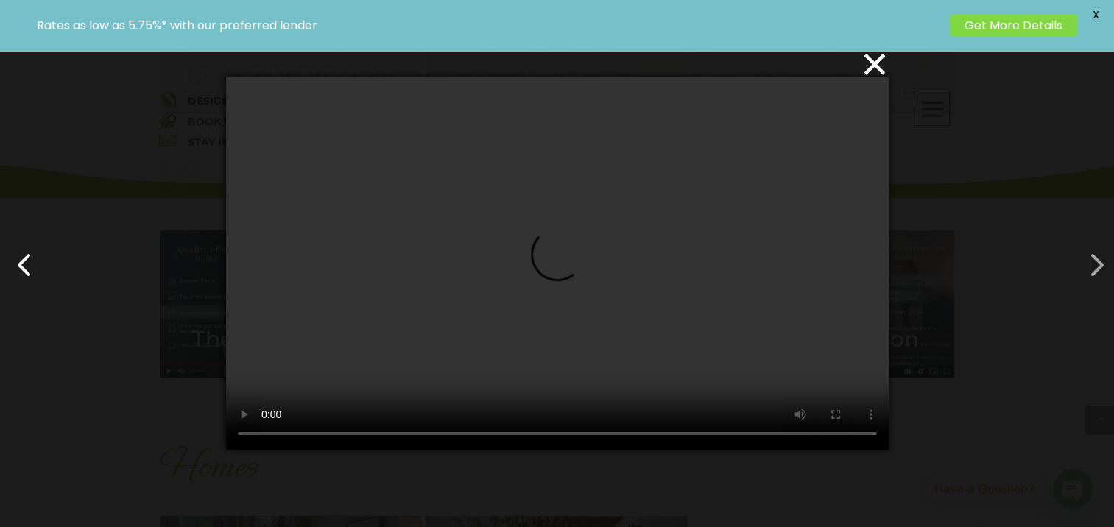
click at [1100, 262] on button "button" at bounding box center [1088, 257] width 35 height 35
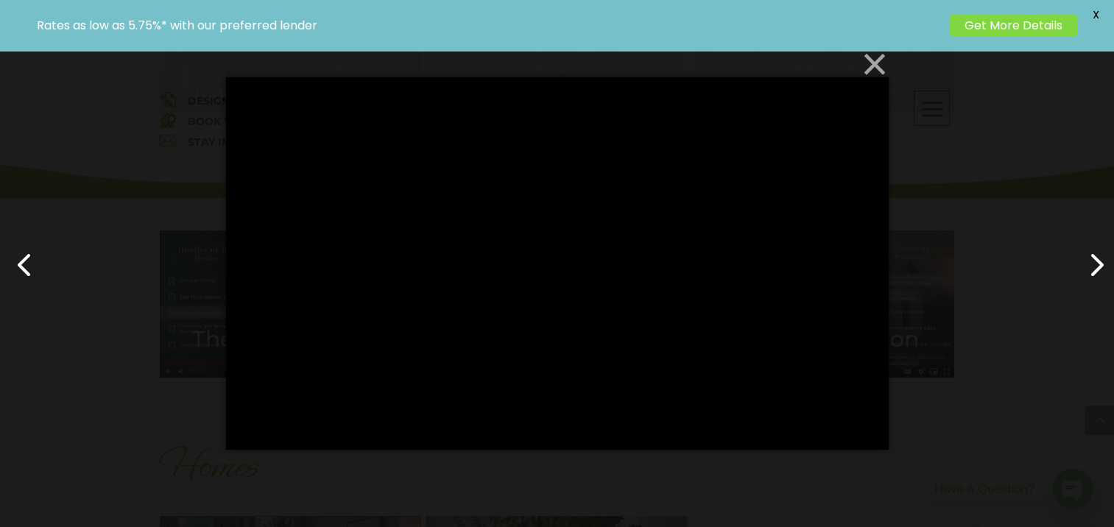
click at [873, 61] on button "×" at bounding box center [561, 64] width 662 height 32
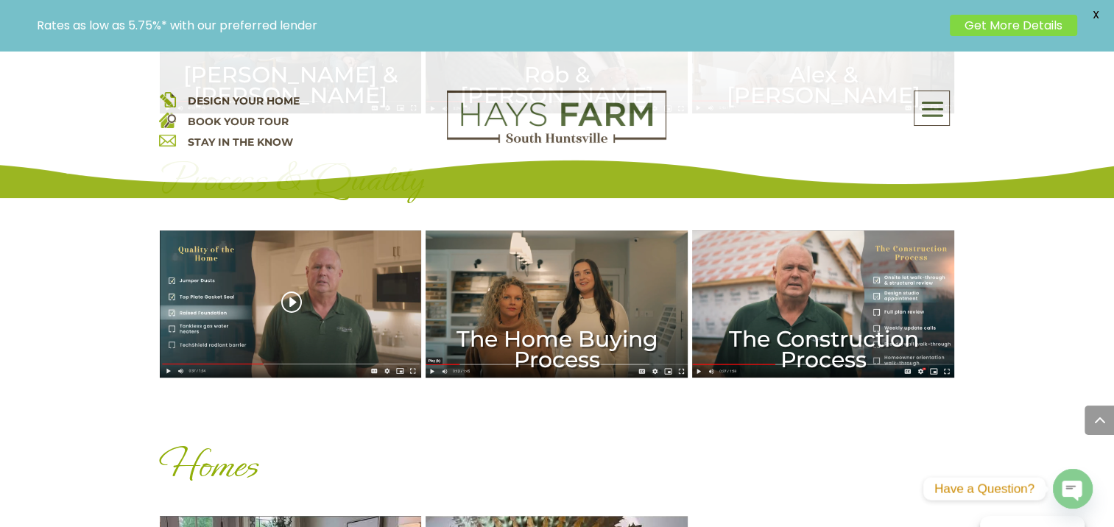
click at [291, 294] on div "The Quality of the Home" at bounding box center [291, 303] width 262 height 147
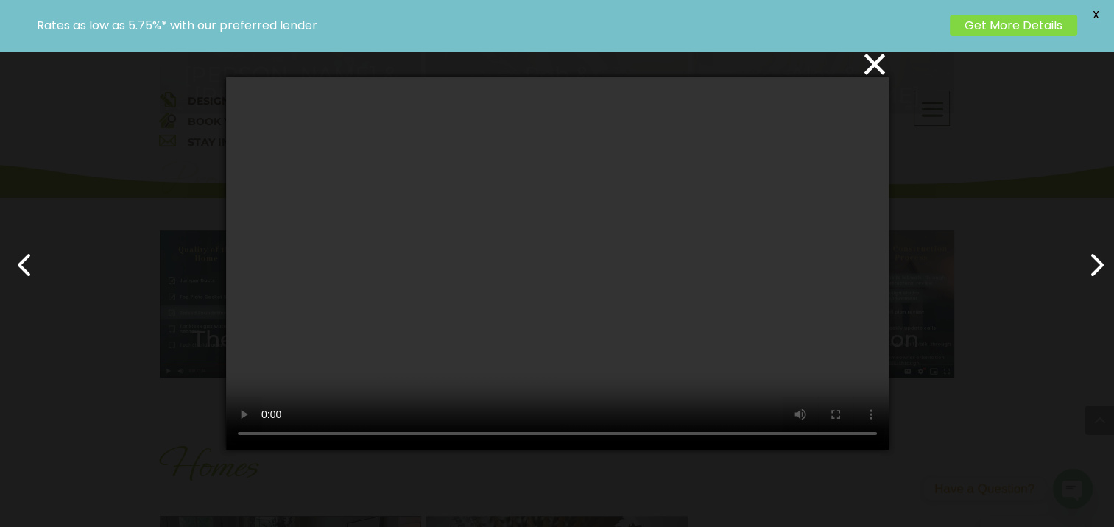
click at [495, 440] on video at bounding box center [557, 263] width 662 height 372
click at [880, 58] on button "×" at bounding box center [561, 64] width 662 height 32
